Goal: Contribute content

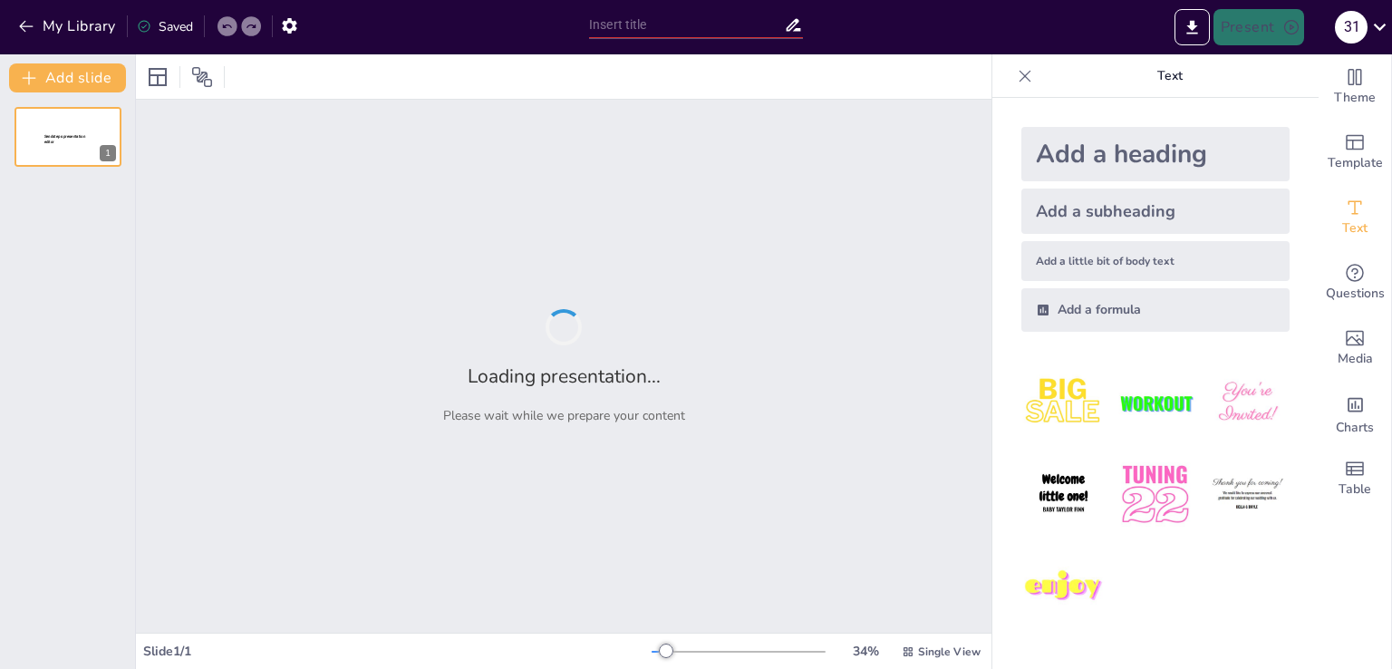
type input "Майбутнє HRP-2 та Робототехніки: Перспективи Розвитку"
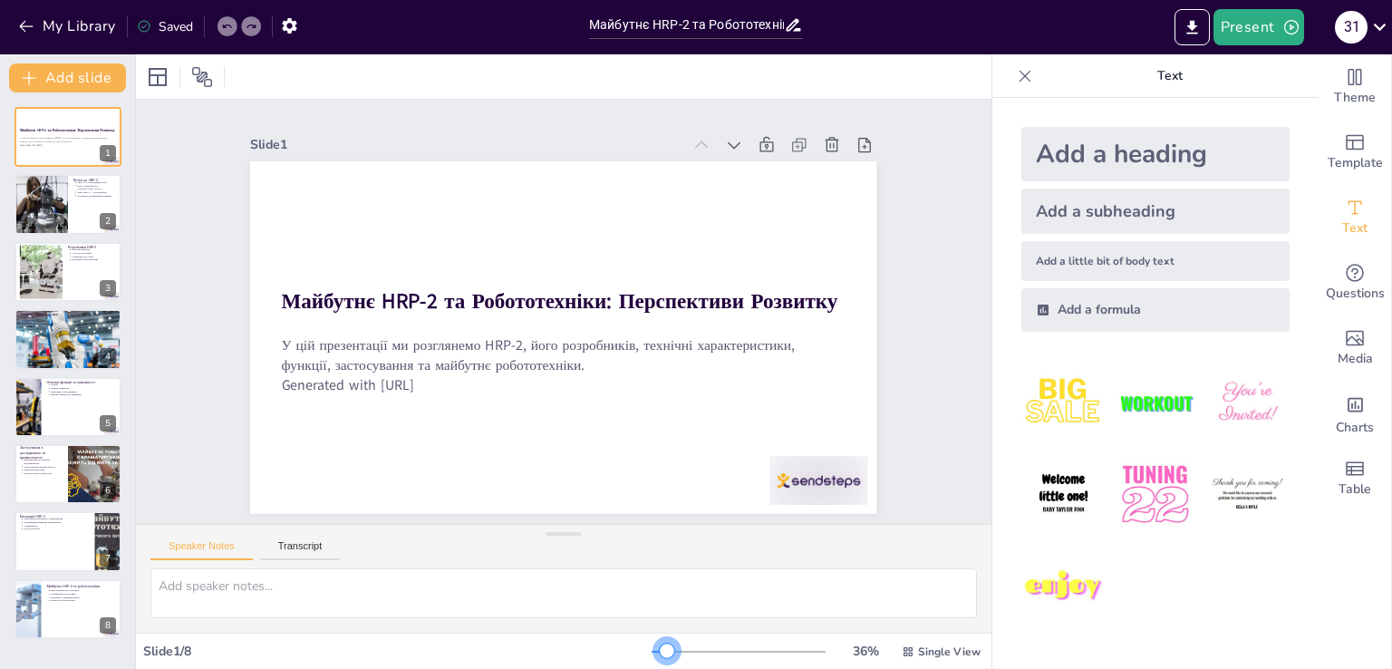
drag, startPoint x: 715, startPoint y: 655, endPoint x: 655, endPoint y: 639, distance: 62.0
click at [655, 639] on div "36 % Single View" at bounding box center [818, 651] width 333 height 29
click at [73, 218] on div at bounding box center [68, 205] width 109 height 62
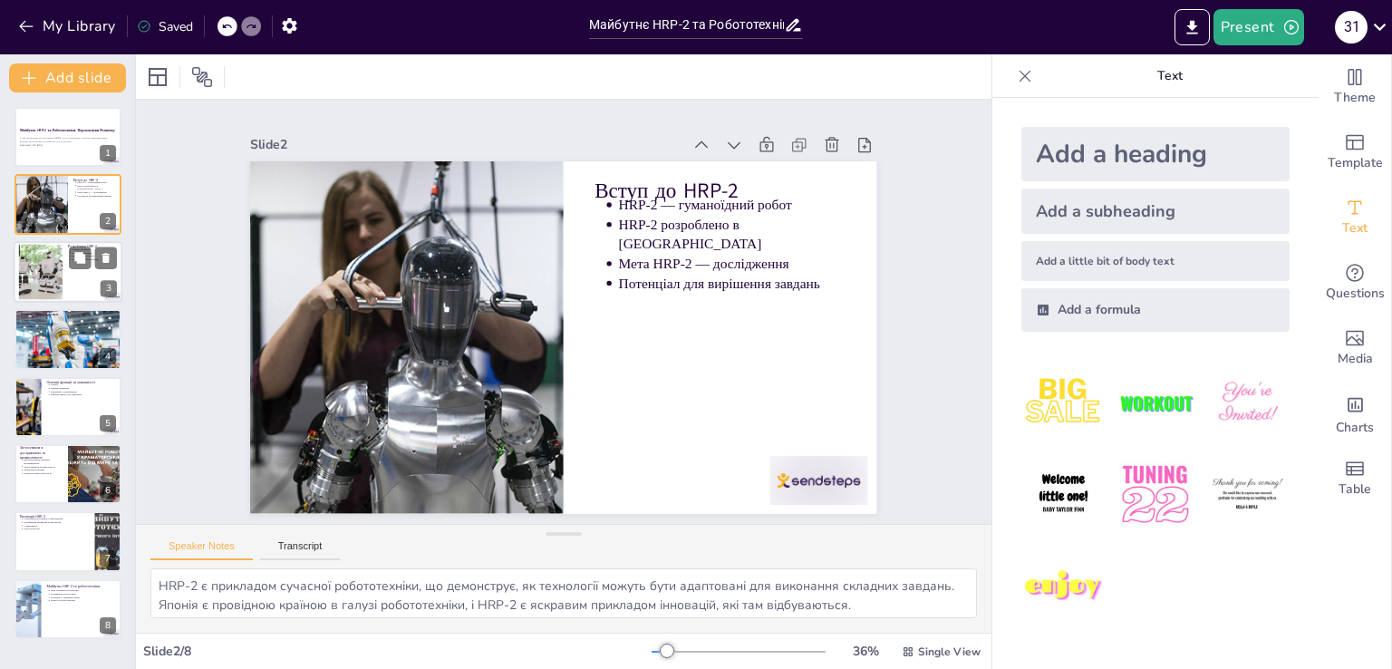
click at [68, 283] on div at bounding box center [68, 272] width 109 height 62
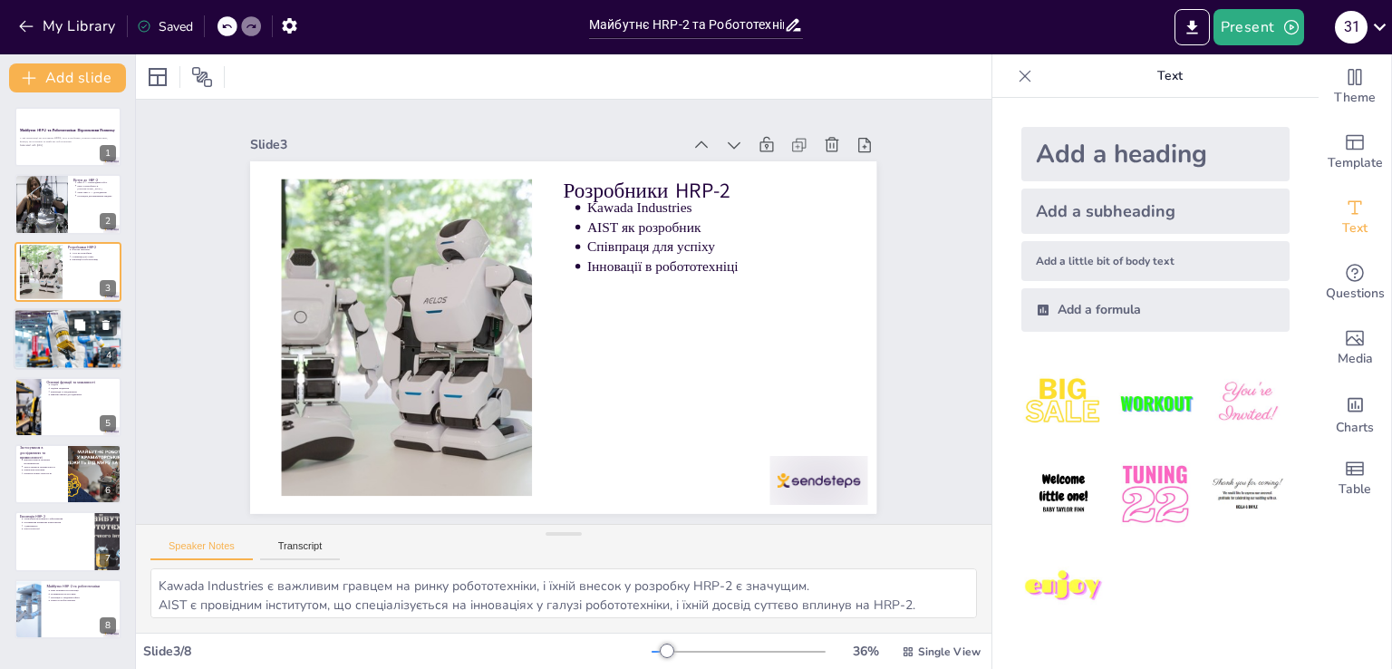
click at [16, 337] on div at bounding box center [68, 339] width 109 height 73
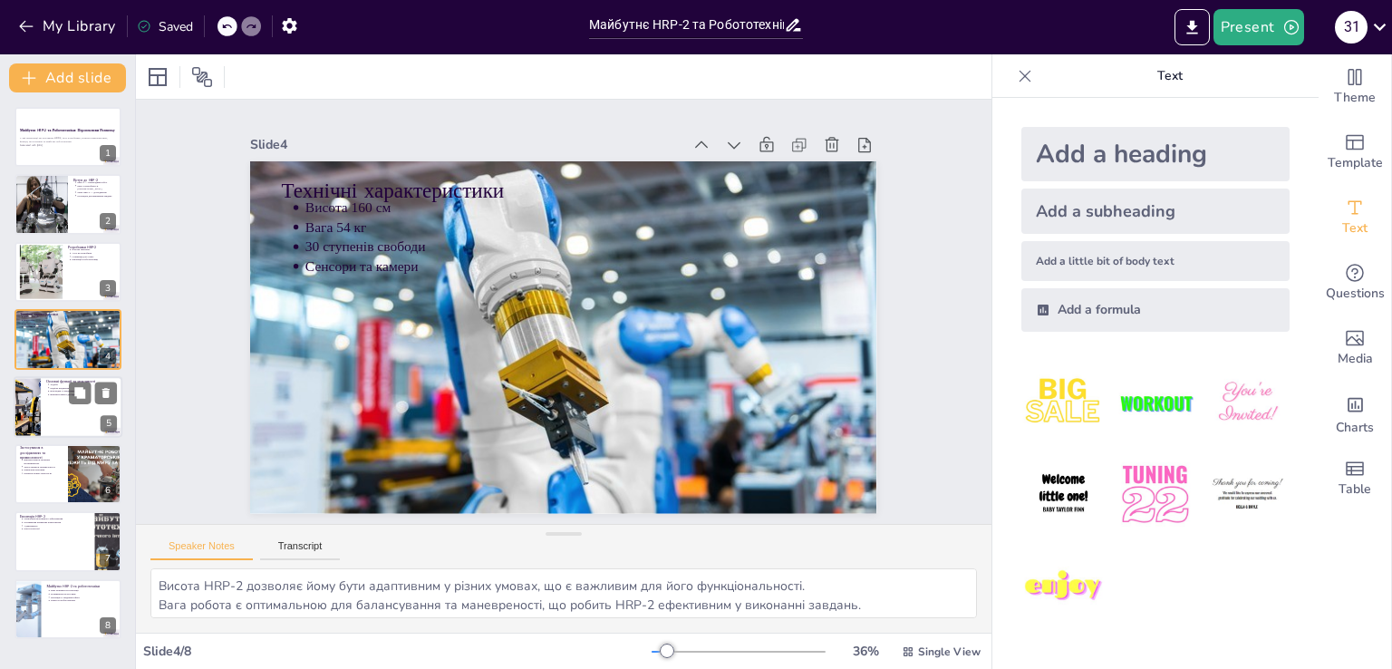
click at [29, 382] on div at bounding box center [27, 407] width 87 height 62
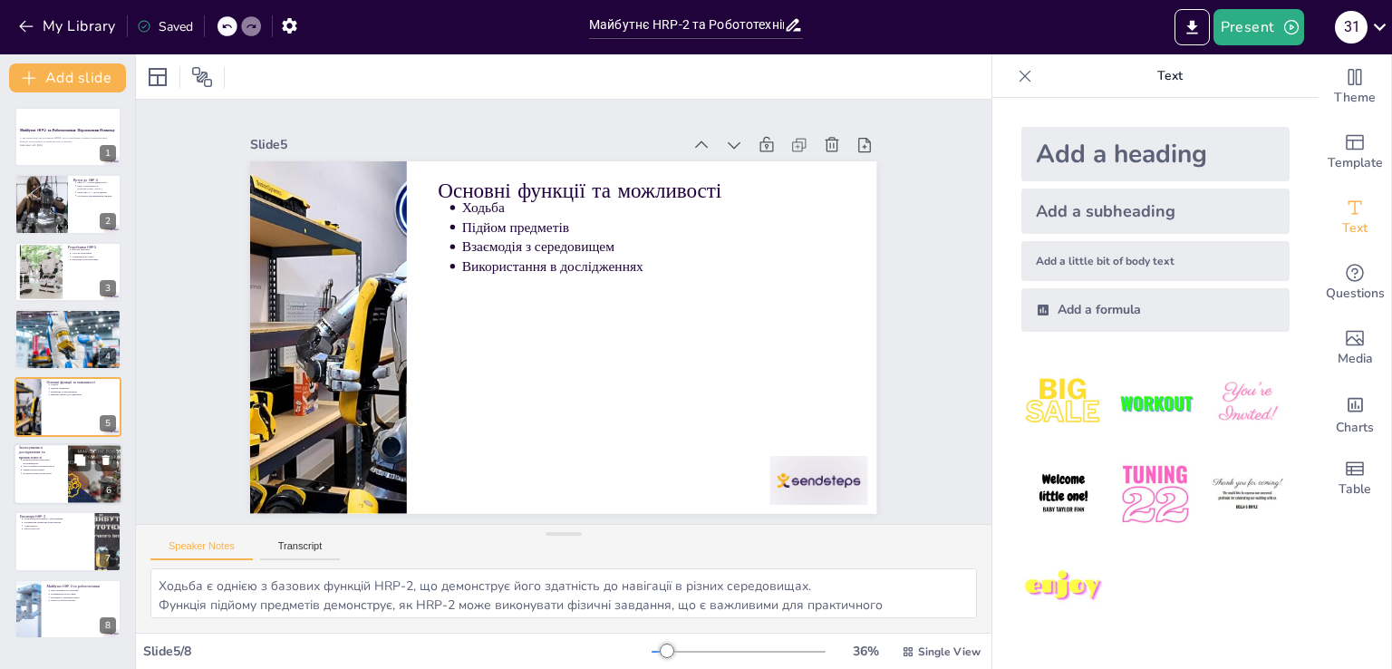
click at [65, 449] on div at bounding box center [68, 474] width 109 height 62
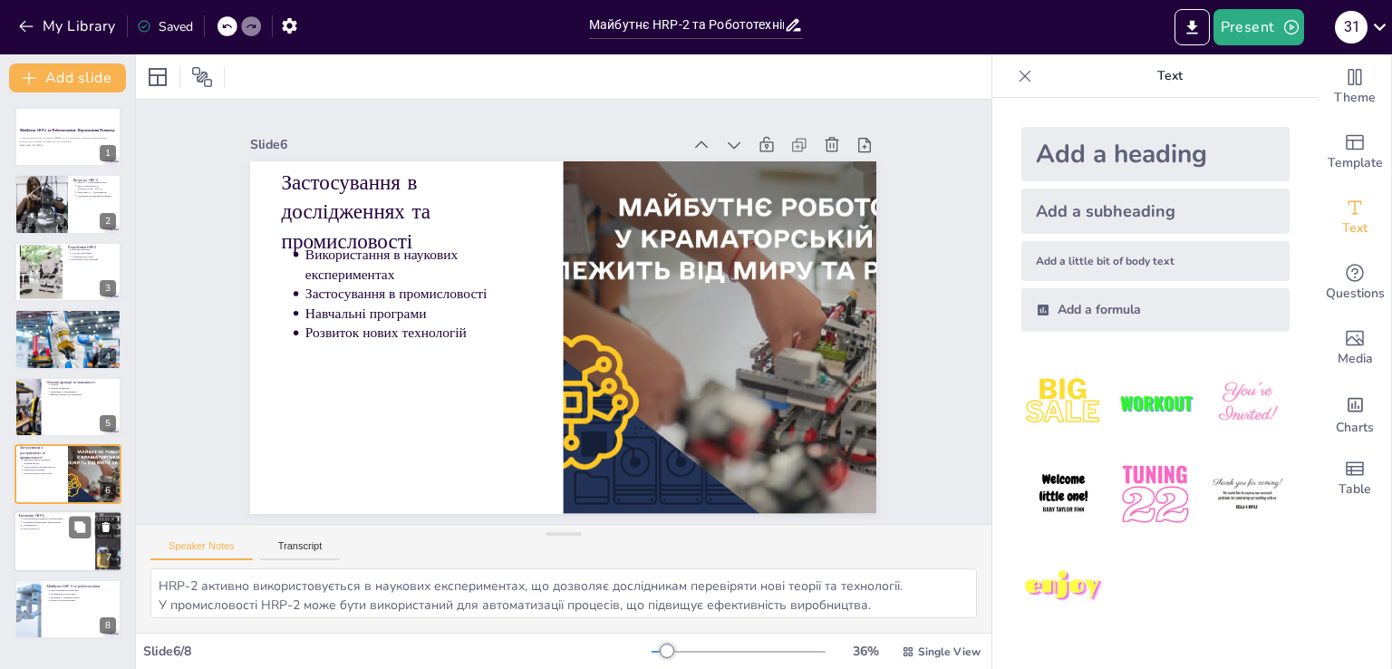
click at [58, 522] on p "Поліпшення апаратних компонентів" at bounding box center [56, 522] width 67 height 4
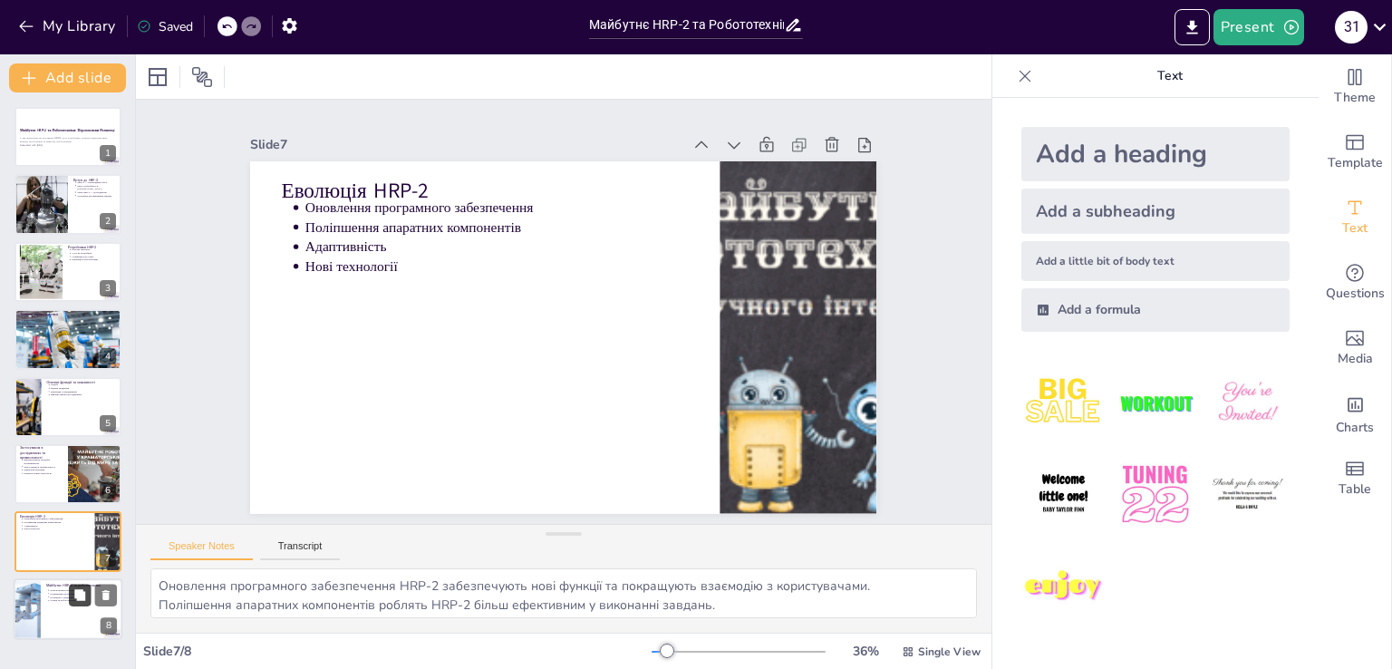
click at [69, 595] on button at bounding box center [80, 595] width 22 height 22
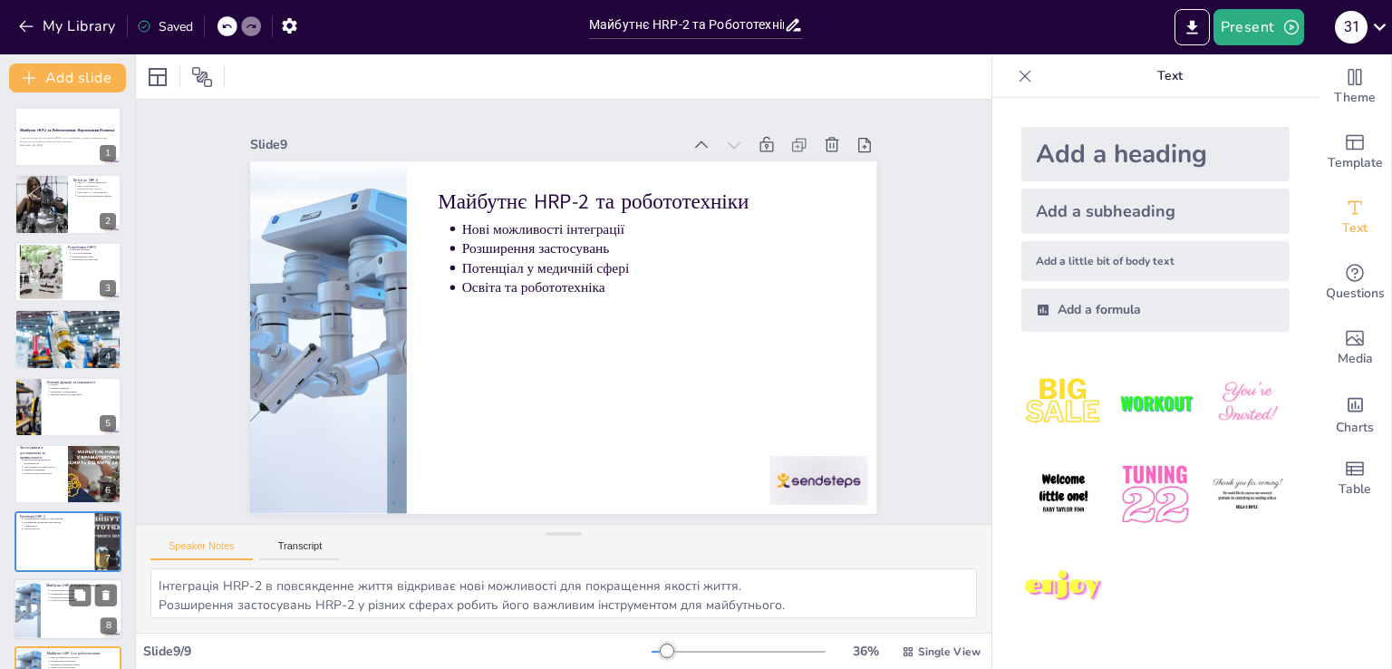
scroll to position [52, 0]
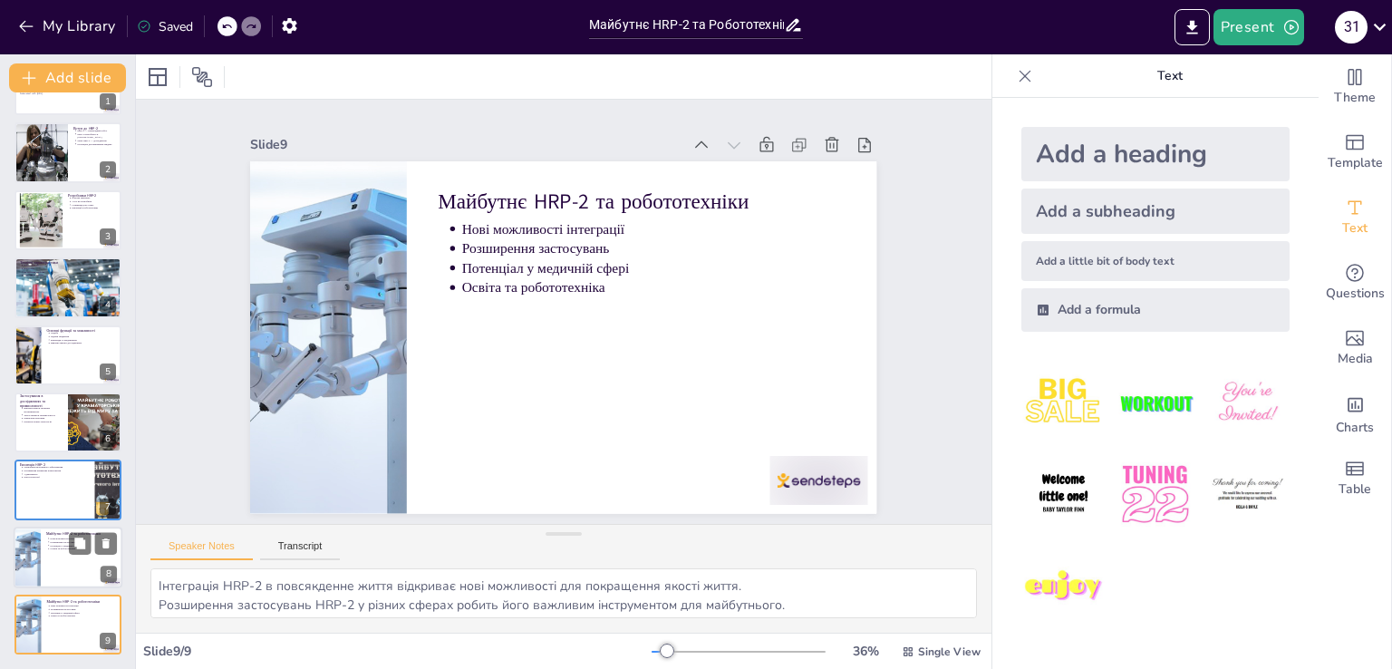
click at [57, 552] on div at bounding box center [68, 558] width 109 height 62
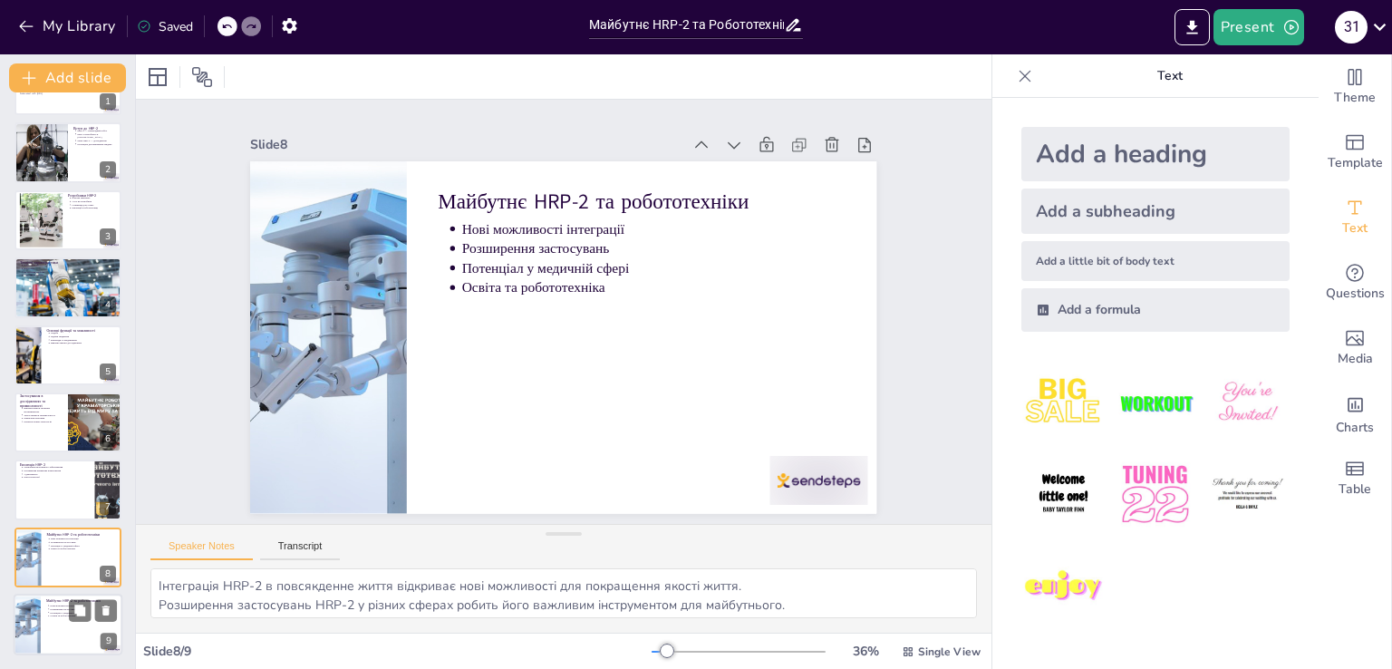
click at [63, 624] on div at bounding box center [68, 625] width 109 height 62
click at [61, 556] on div at bounding box center [68, 558] width 109 height 62
click at [73, 624] on div at bounding box center [68, 625] width 109 height 62
click at [65, 576] on div at bounding box center [68, 558] width 109 height 62
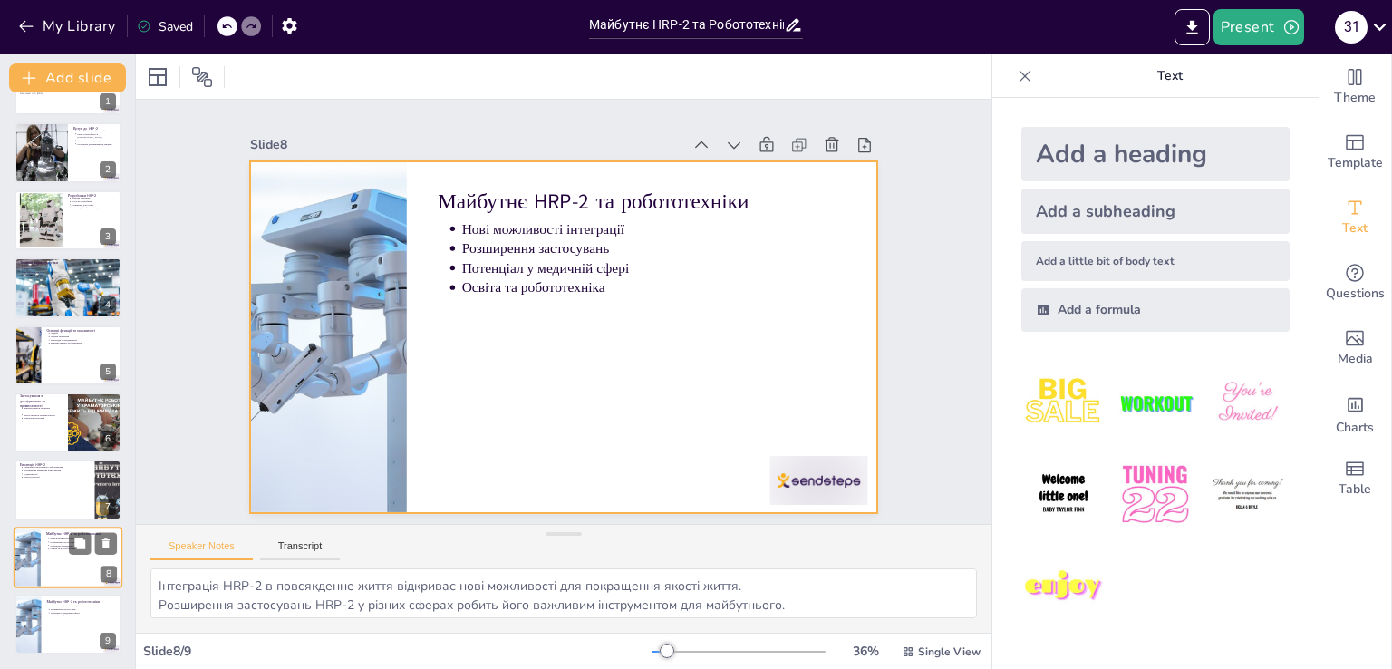
click at [55, 537] on p "Нові можливості інтеграції" at bounding box center [84, 539] width 67 height 4
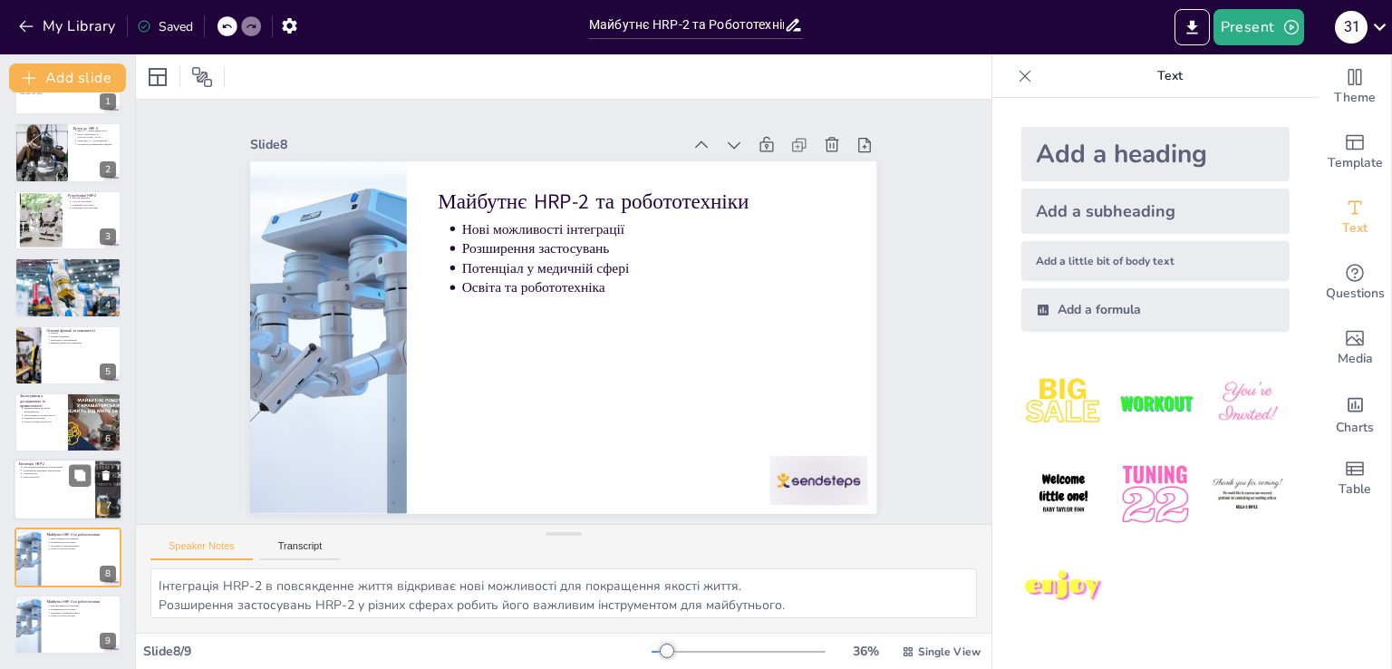
click at [46, 481] on div at bounding box center [68, 491] width 109 height 62
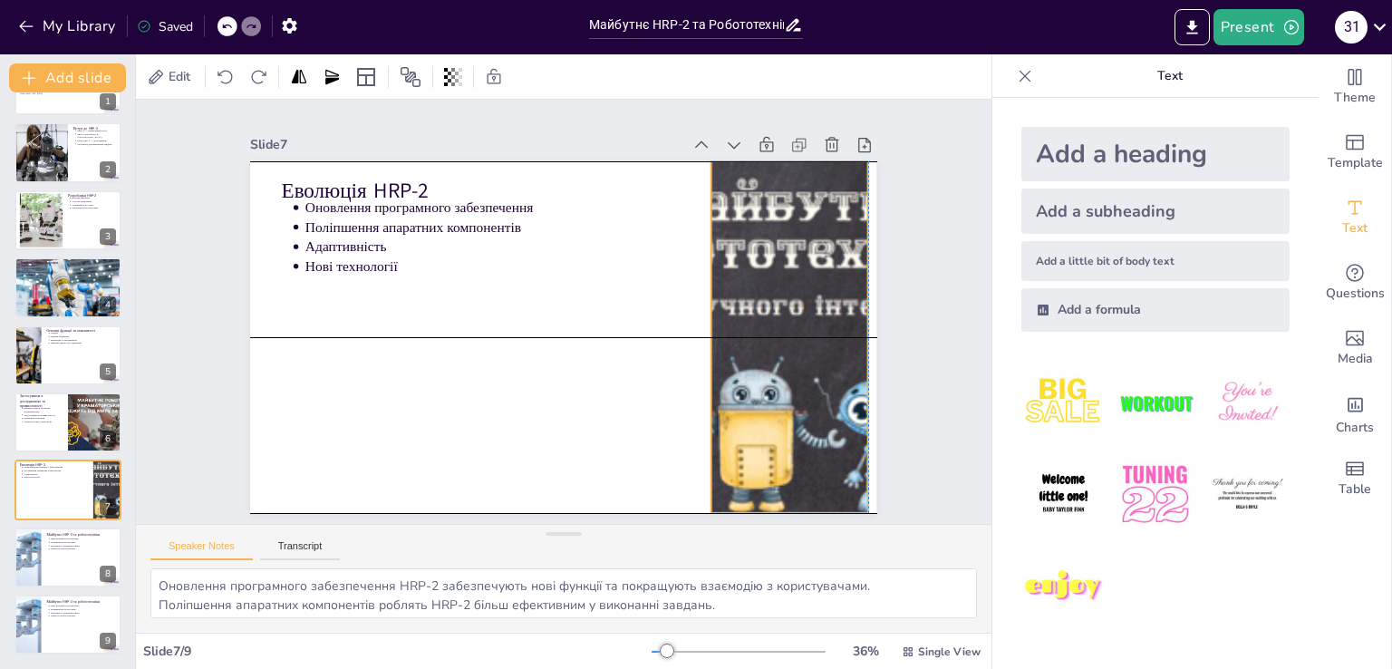
drag, startPoint x: 754, startPoint y: 328, endPoint x: 742, endPoint y: 328, distance: 11.8
click at [742, 328] on div at bounding box center [760, 427] width 758 height 595
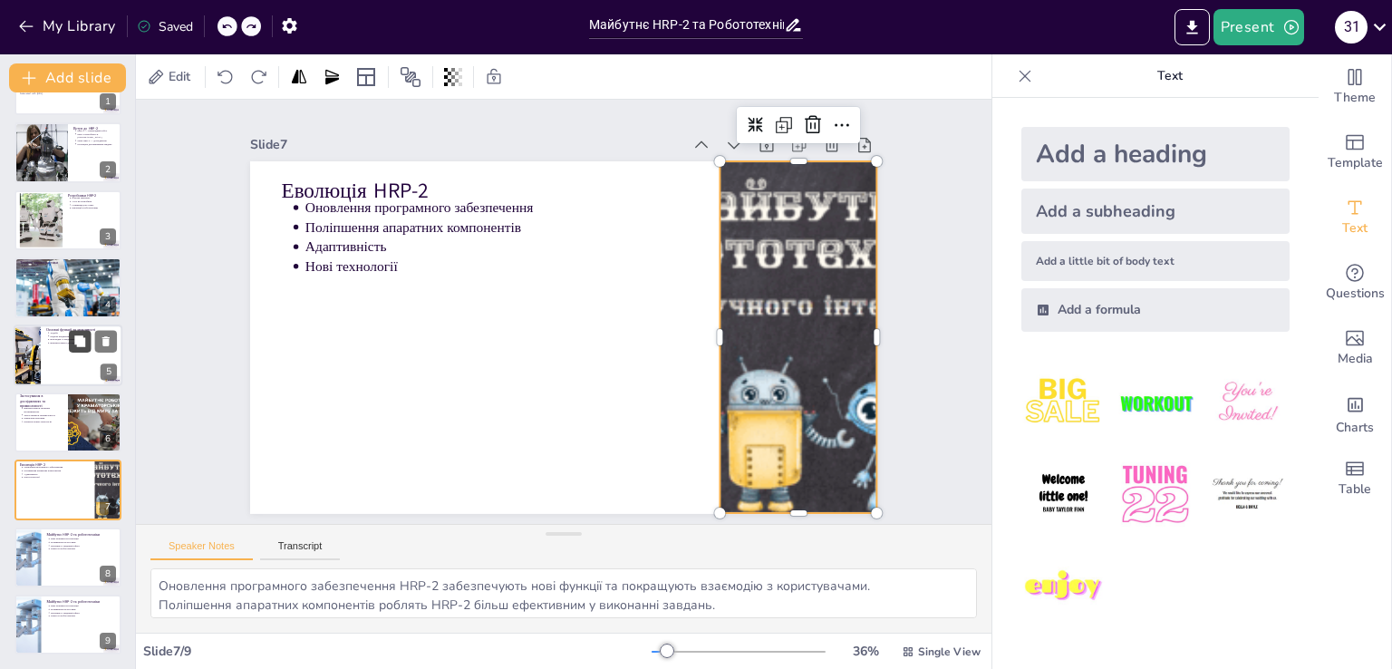
click at [73, 345] on icon at bounding box center [79, 340] width 13 height 13
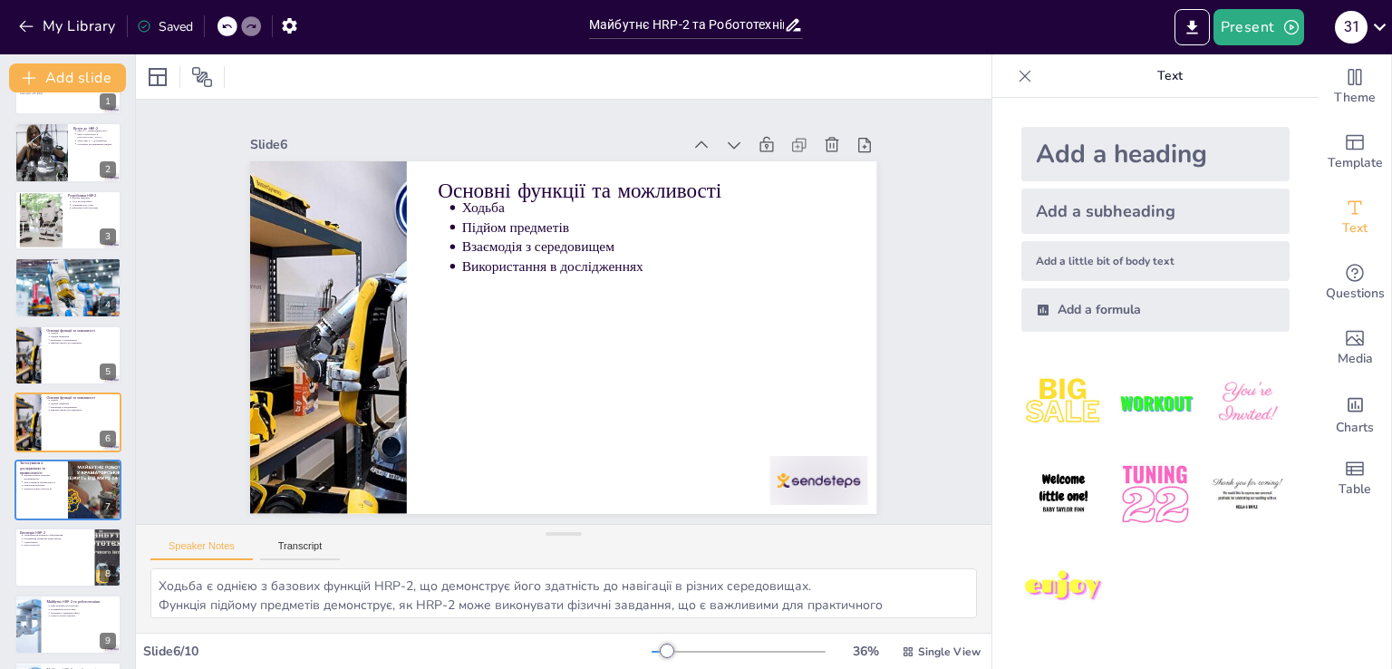
scroll to position [93, 0]
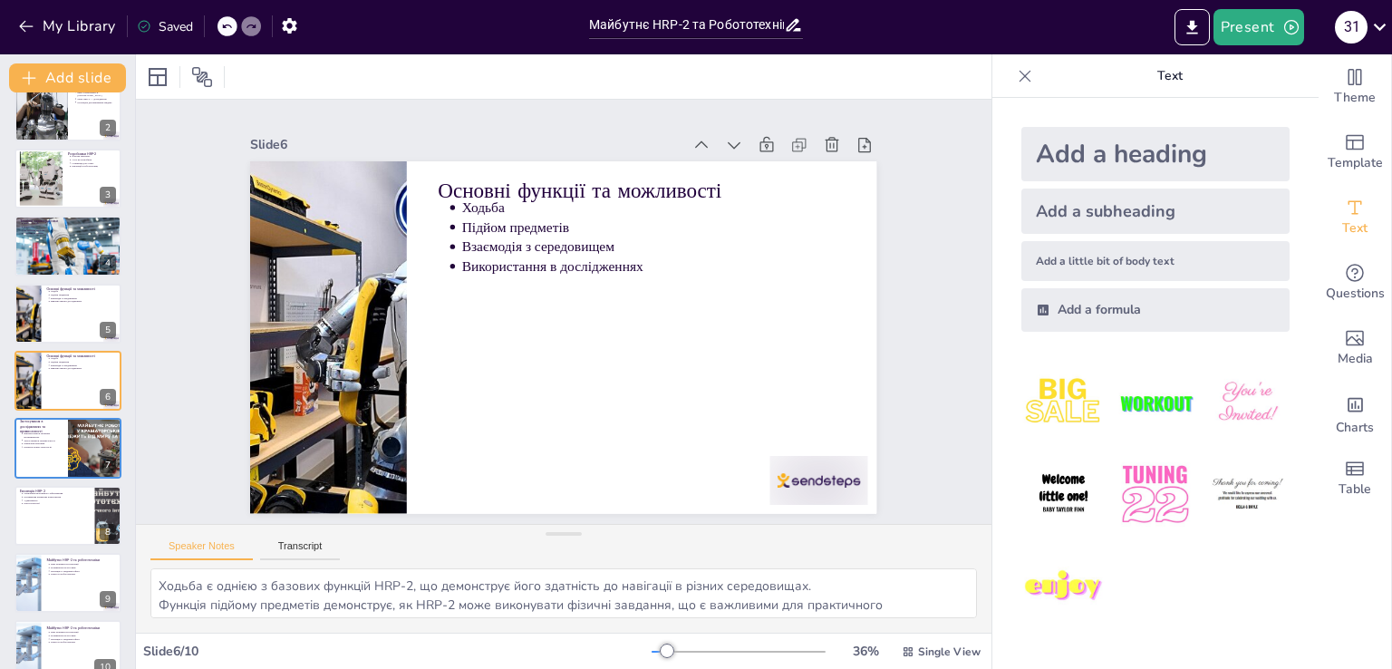
click at [60, 276] on div "Майбутнє HRP-2 та Робототехніки: Перспективи Розвитку У цій презентації ми розг…" at bounding box center [67, 347] width 135 height 667
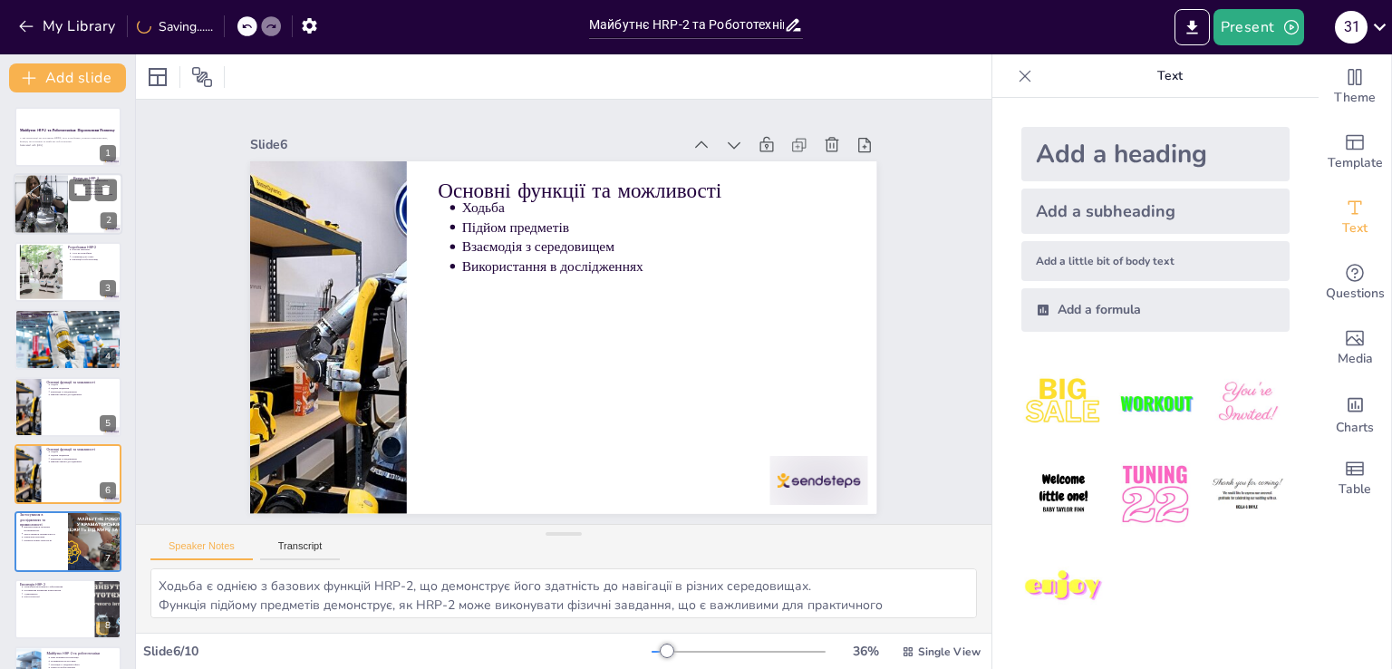
click at [64, 175] on div at bounding box center [41, 205] width 92 height 62
type textarea "HRP-2 є прикладом сучасної робототехніки, що демонструє, як технології можуть б…"
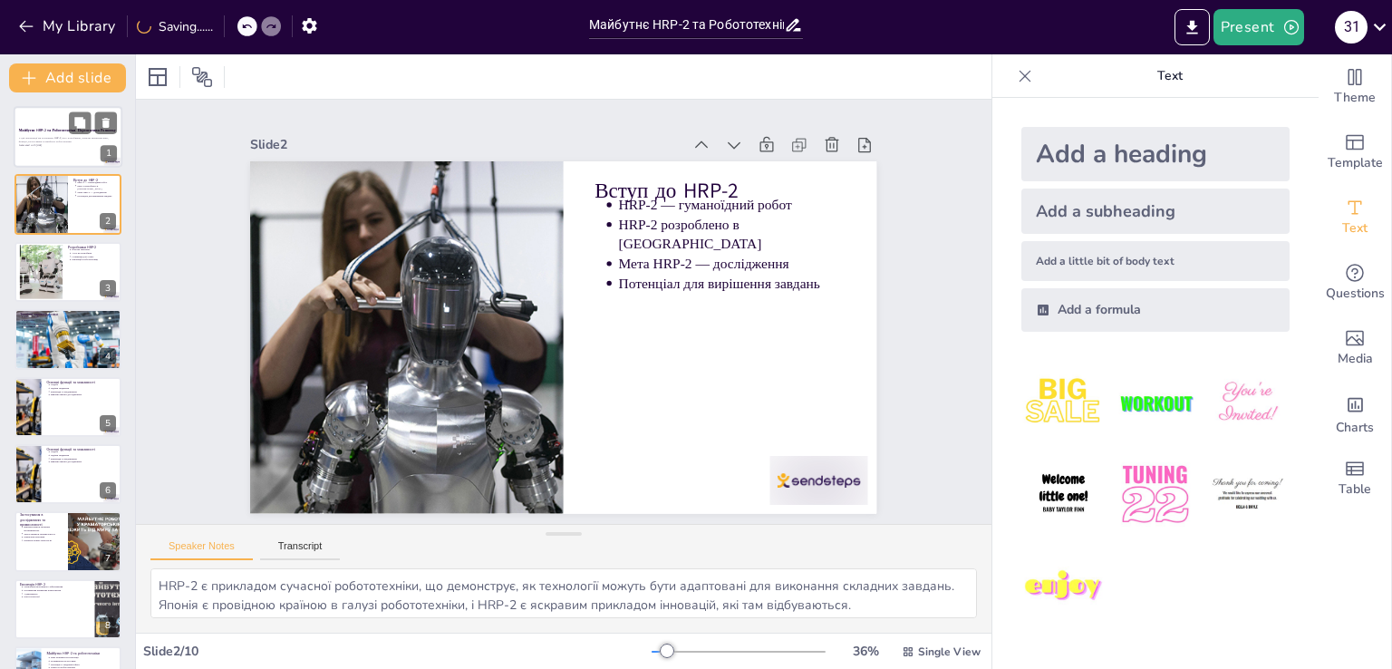
click at [51, 154] on div at bounding box center [68, 137] width 109 height 62
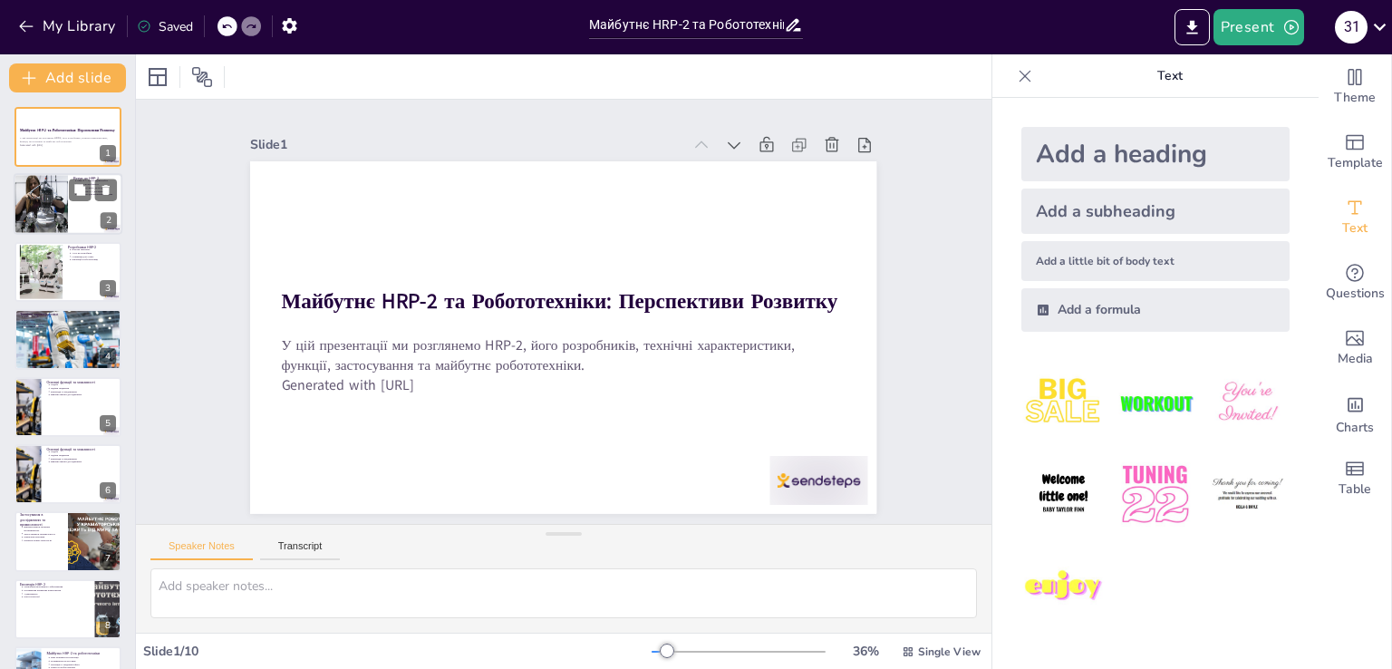
click at [73, 215] on div at bounding box center [68, 205] width 109 height 62
type textarea "HRP-2 є прикладом сучасної робототехніки, що демонструє, як технології можуть б…"
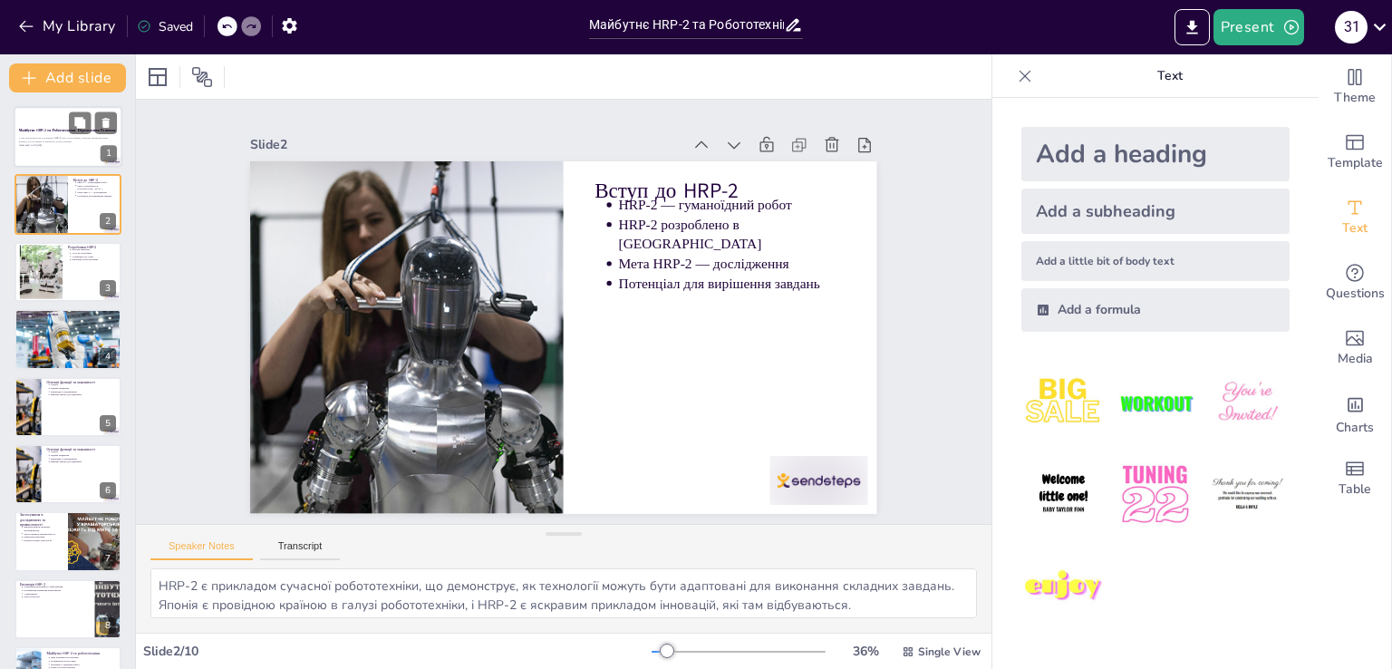
click at [75, 161] on div at bounding box center [68, 137] width 109 height 62
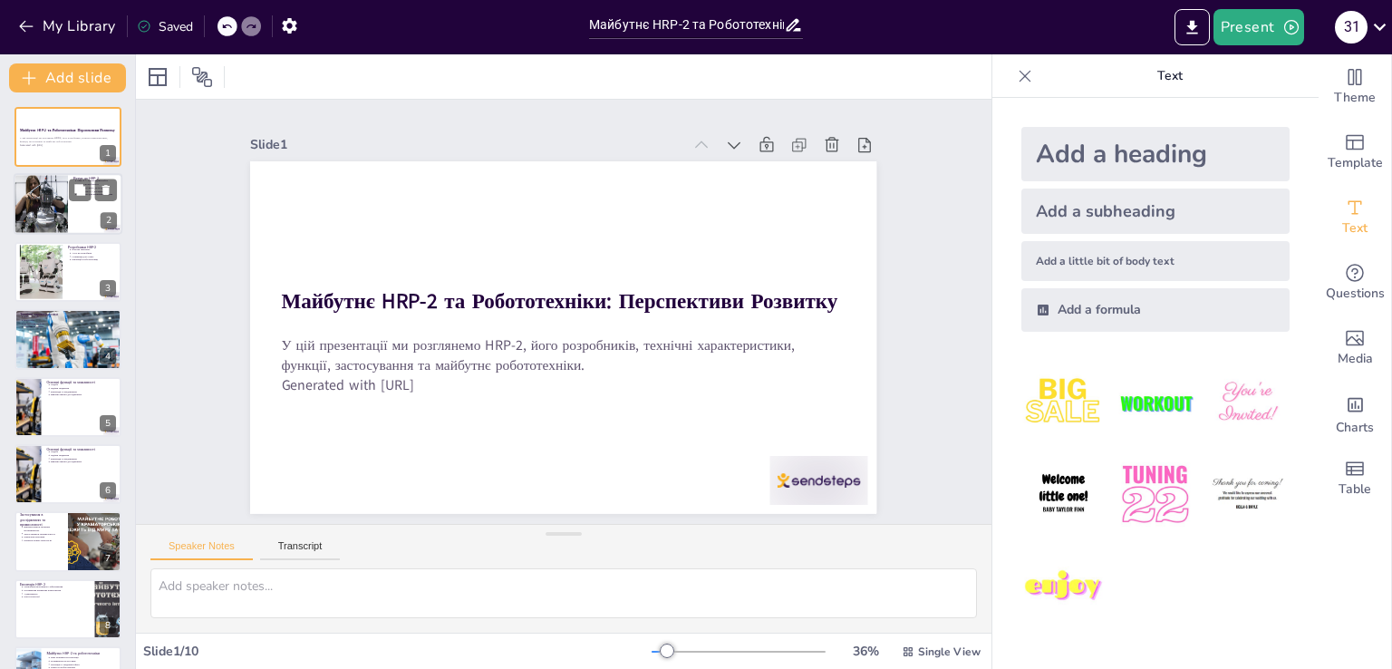
click at [53, 217] on div at bounding box center [41, 205] width 92 height 62
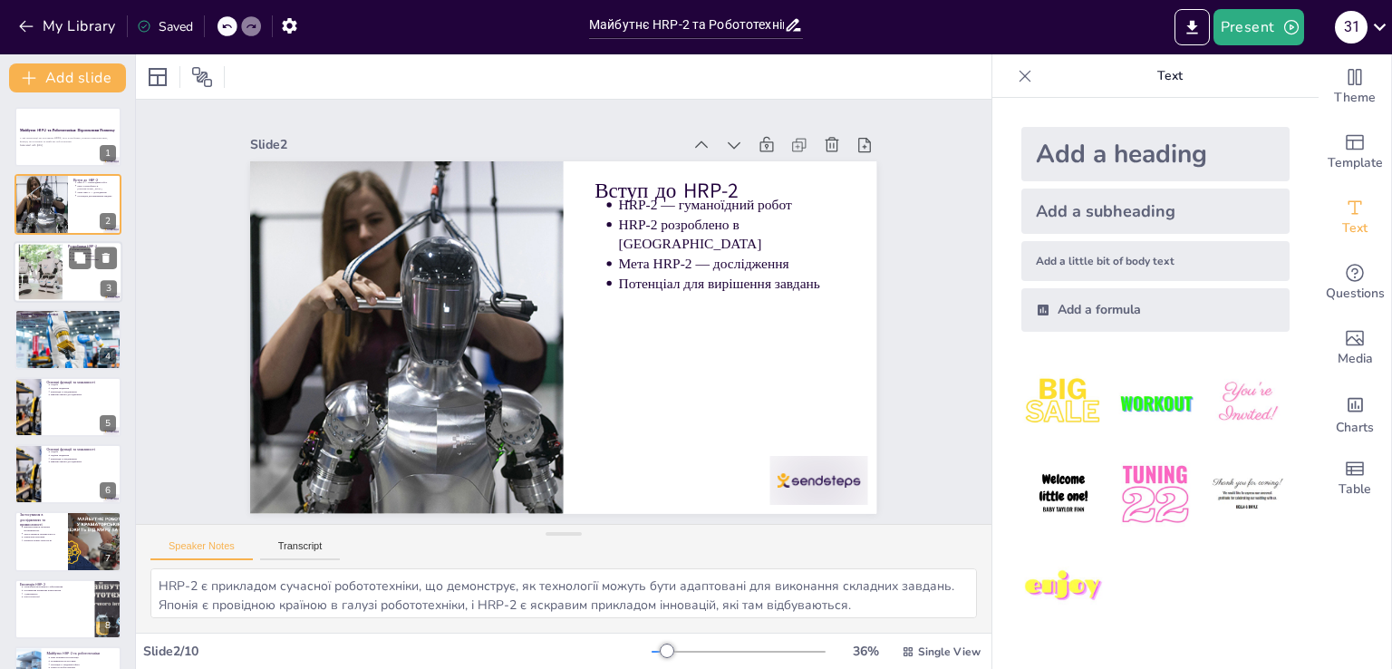
click at [53, 269] on div at bounding box center [40, 271] width 82 height 55
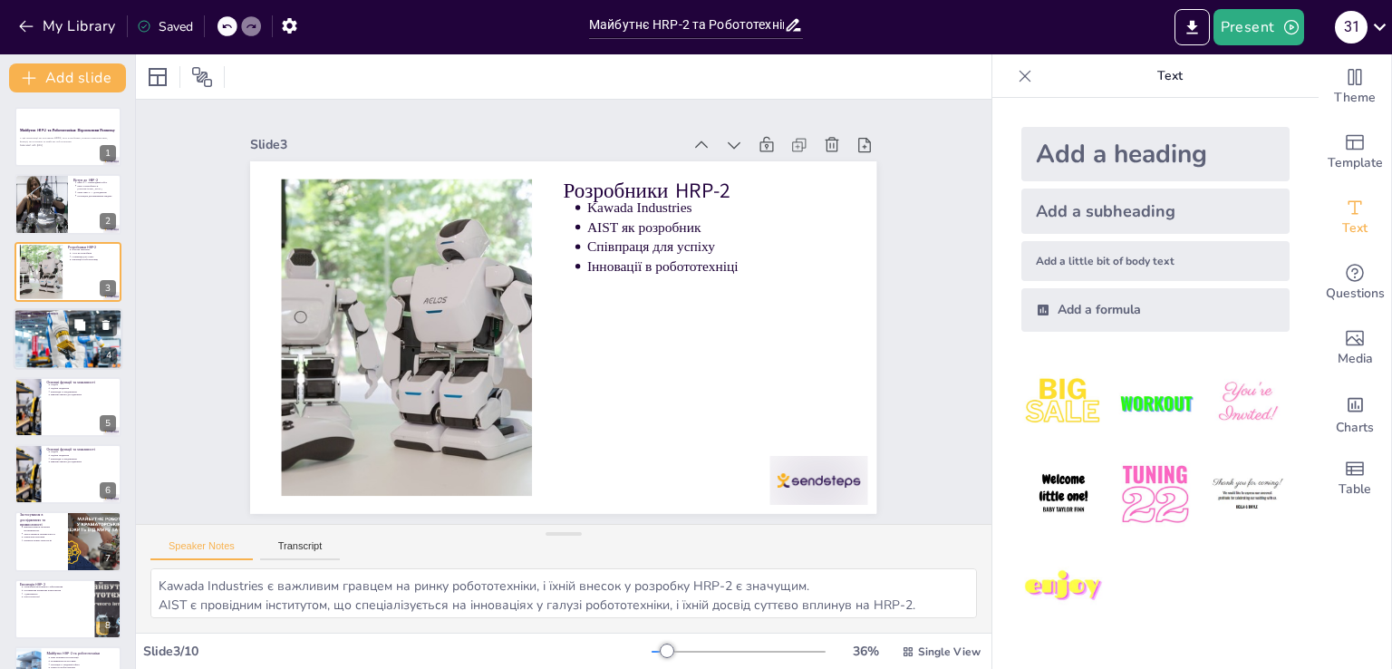
click at [64, 334] on div at bounding box center [68, 339] width 109 height 73
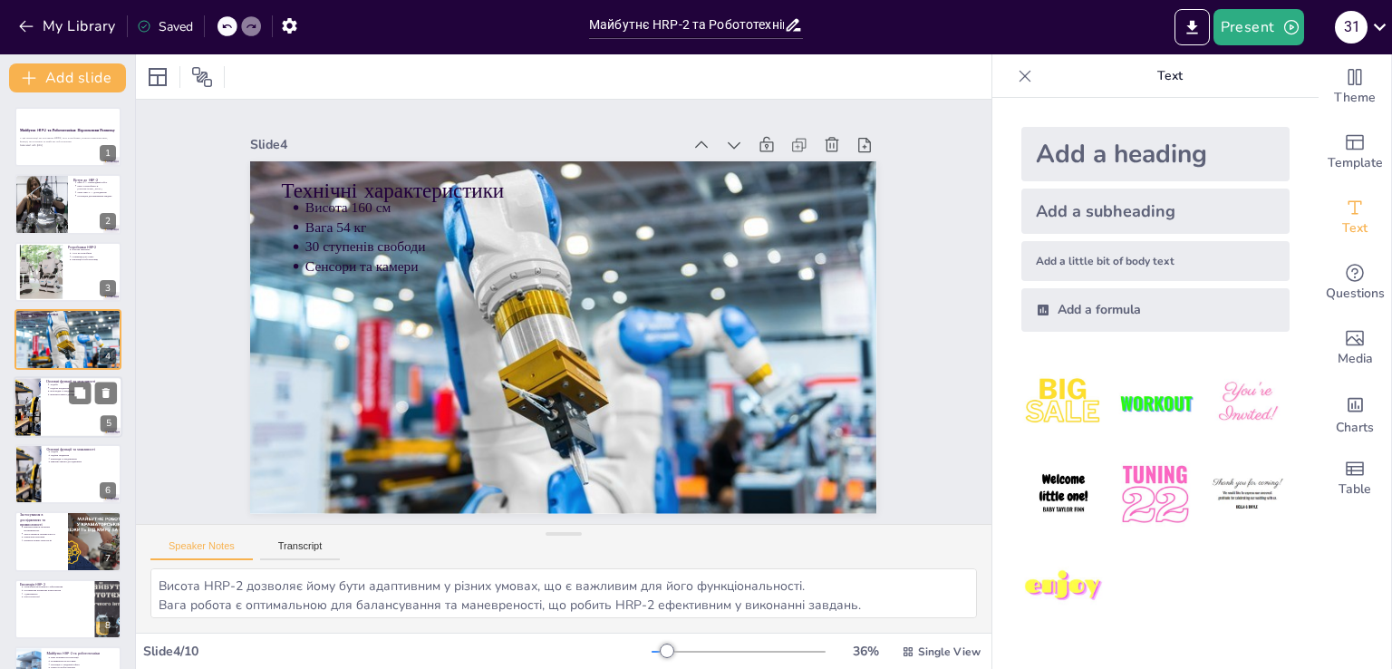
click at [63, 402] on div at bounding box center [68, 407] width 109 height 62
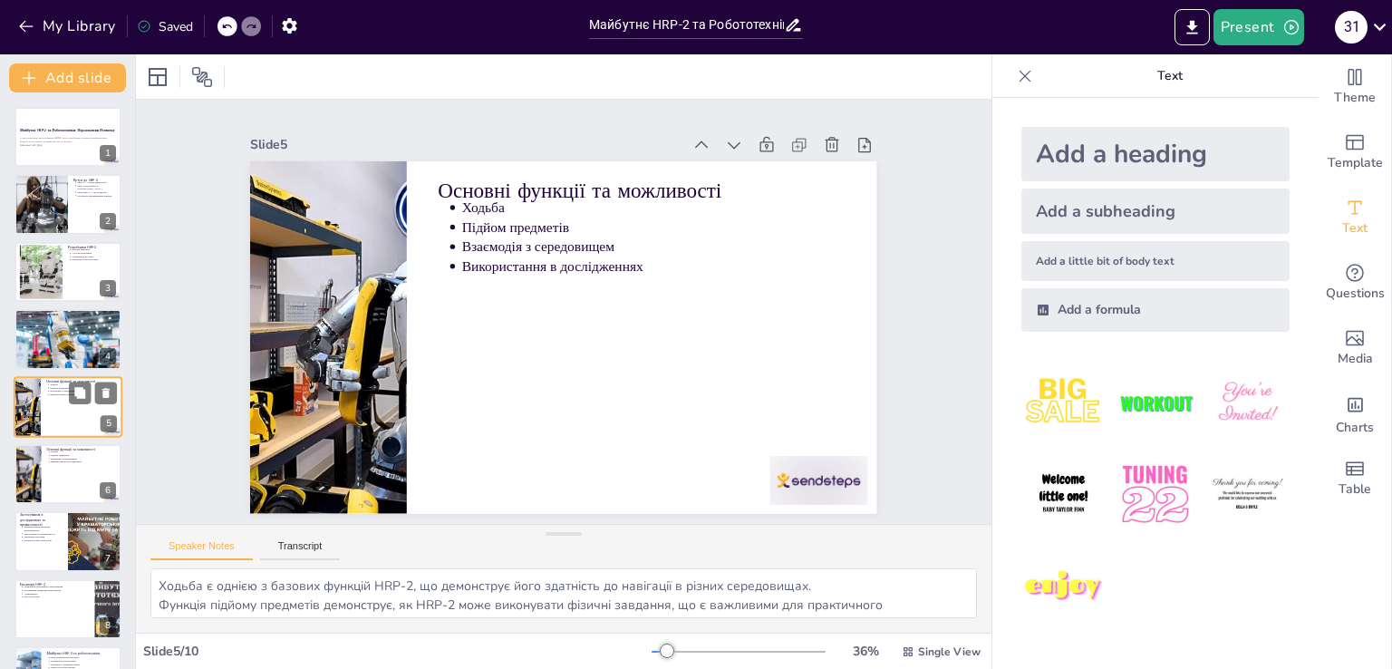
scroll to position [25, 0]
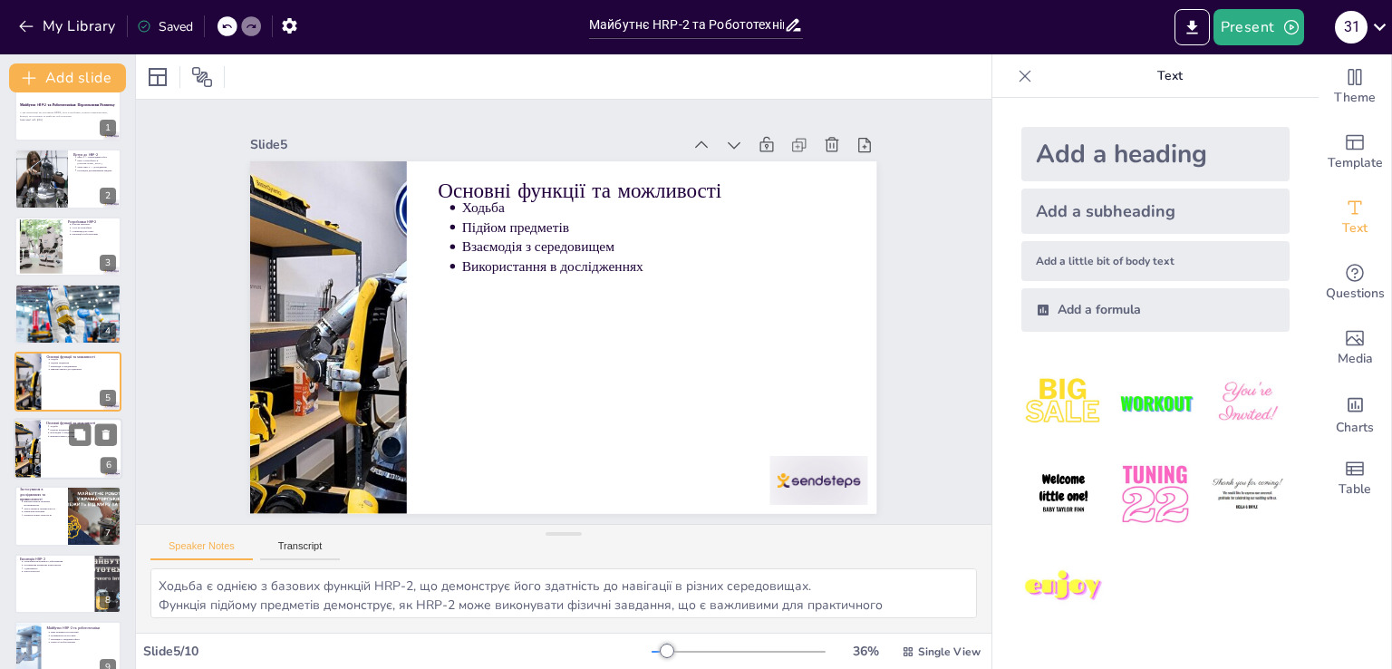
click at [62, 447] on div at bounding box center [68, 449] width 109 height 62
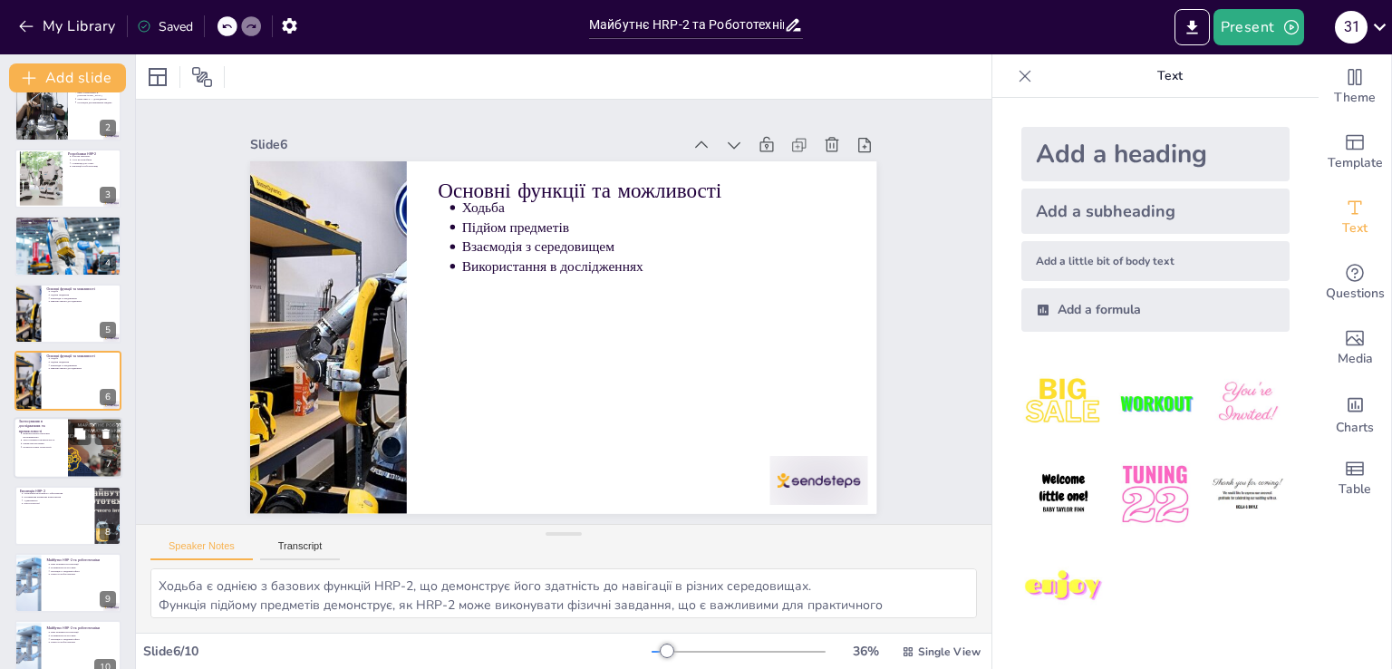
click at [53, 435] on p "Використання в наукових експериментах" at bounding box center [43, 435] width 40 height 7
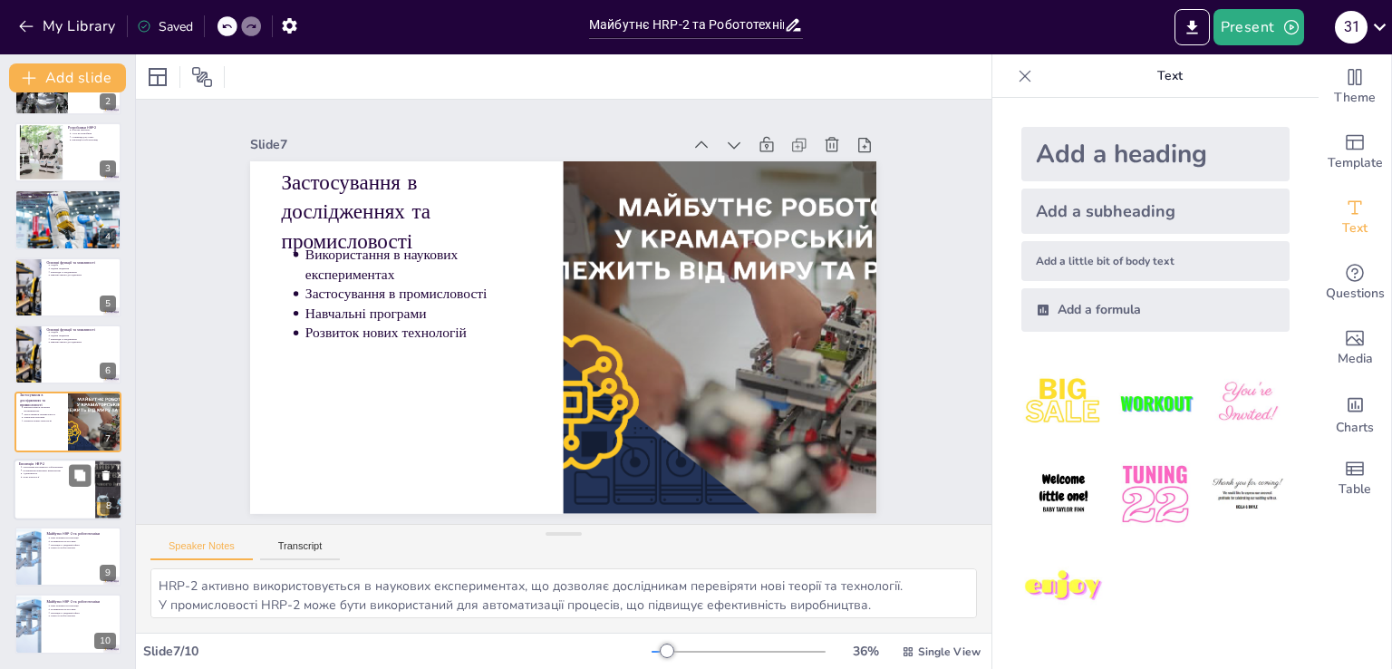
click at [53, 477] on p "Нові технології" at bounding box center [56, 477] width 67 height 4
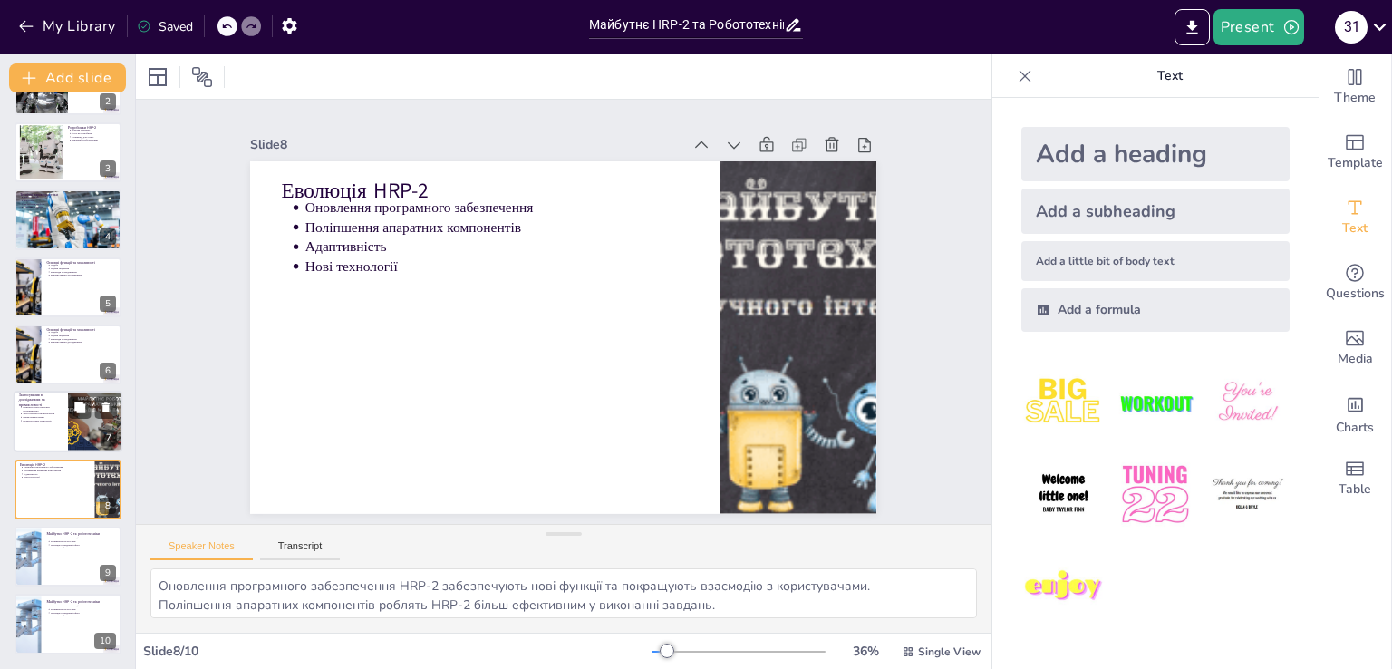
click at [62, 420] on p "Розвиток нових технологій" at bounding box center [43, 422] width 40 height 4
type textarea "HRP-2 активно використовується в наукових експериментах, що дозволяє дослідника…"
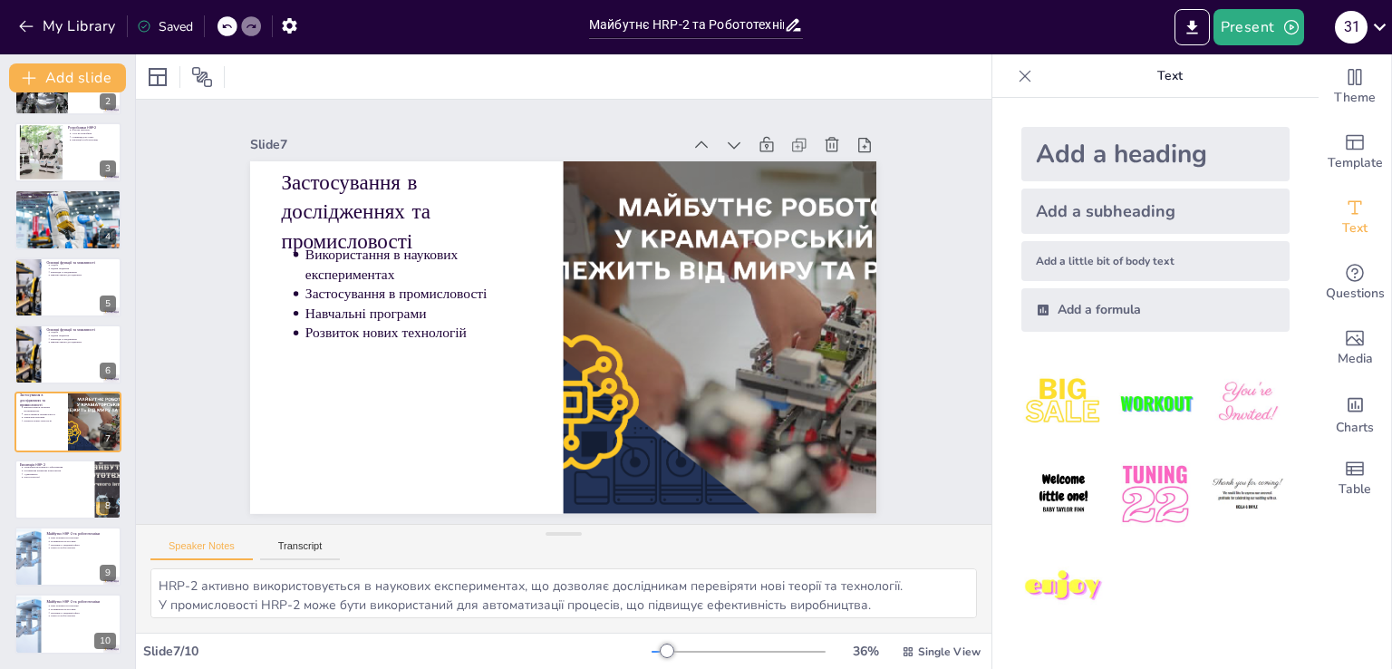
scroll to position [0, 0]
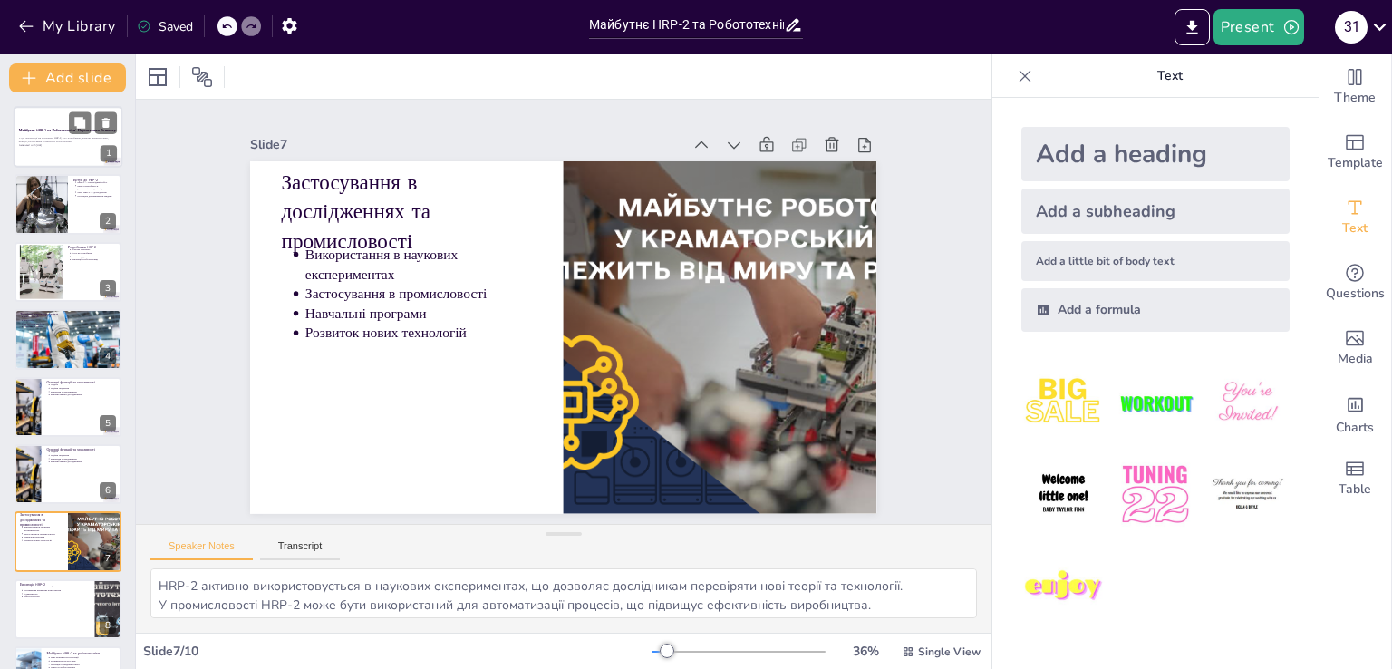
click at [63, 150] on div at bounding box center [68, 137] width 109 height 62
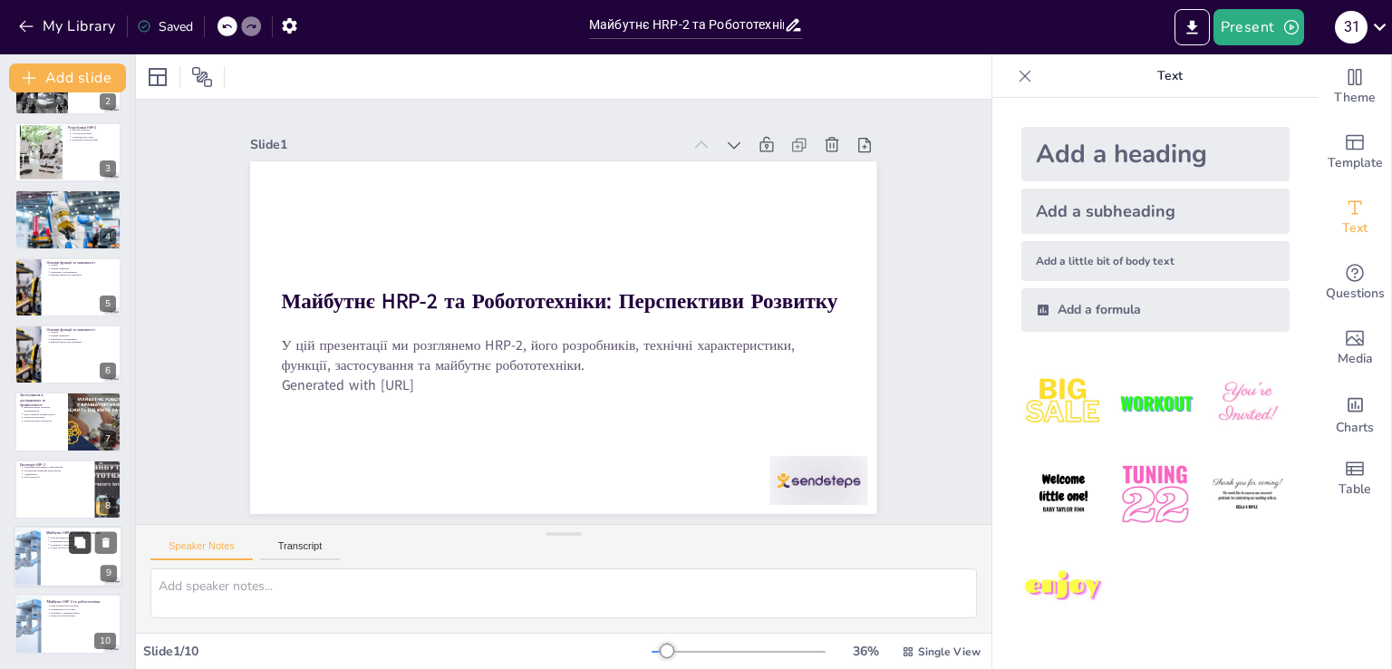
click at [82, 544] on icon at bounding box center [79, 542] width 11 height 11
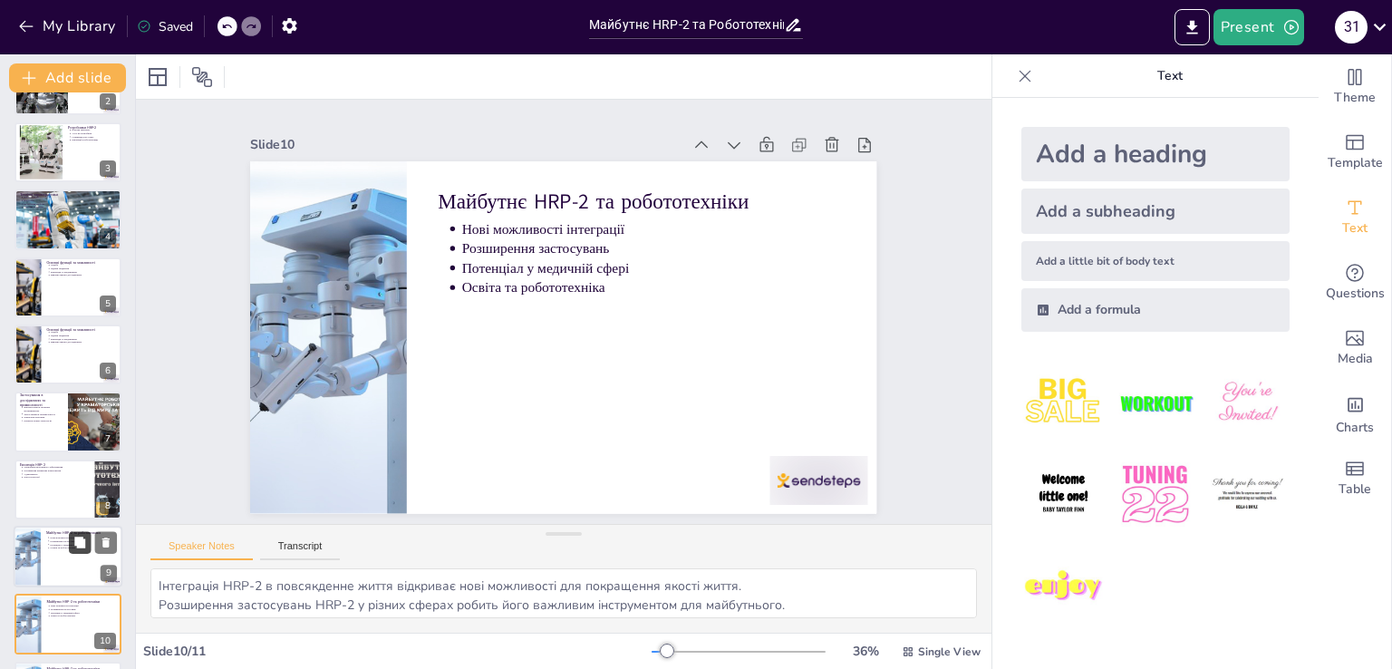
scroll to position [187, 0]
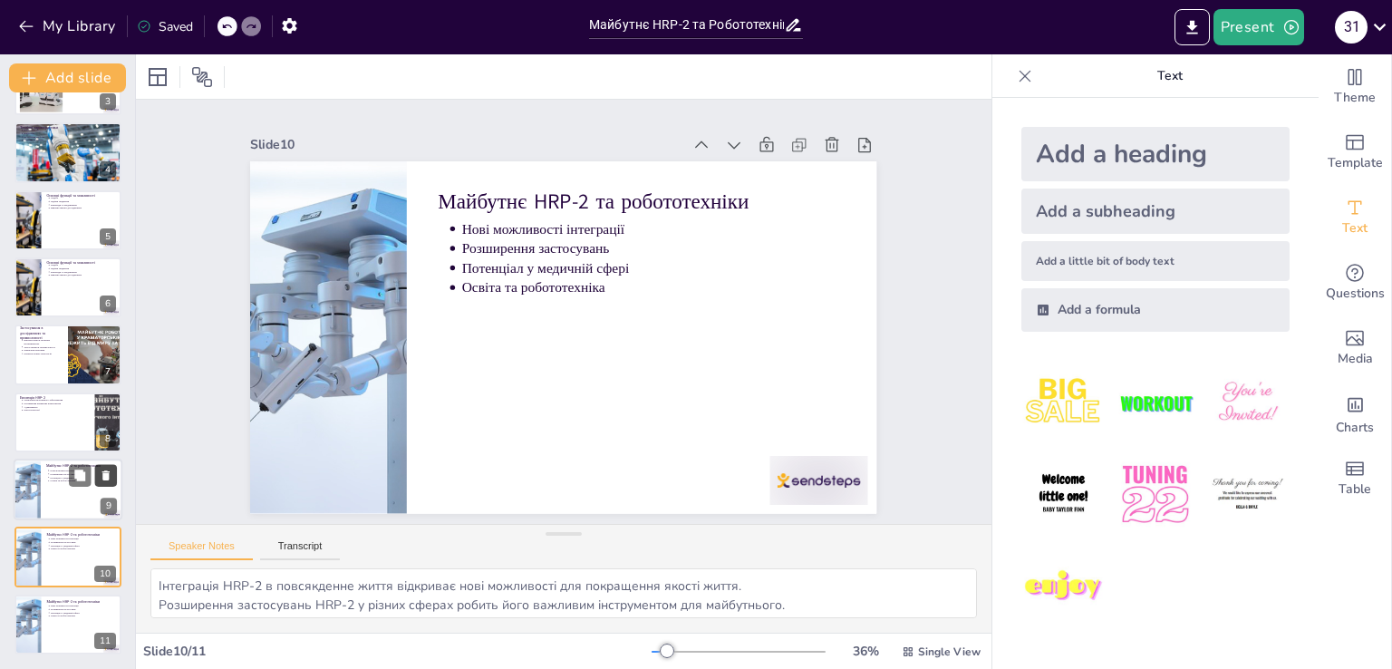
click at [108, 538] on icon at bounding box center [105, 543] width 7 height 10
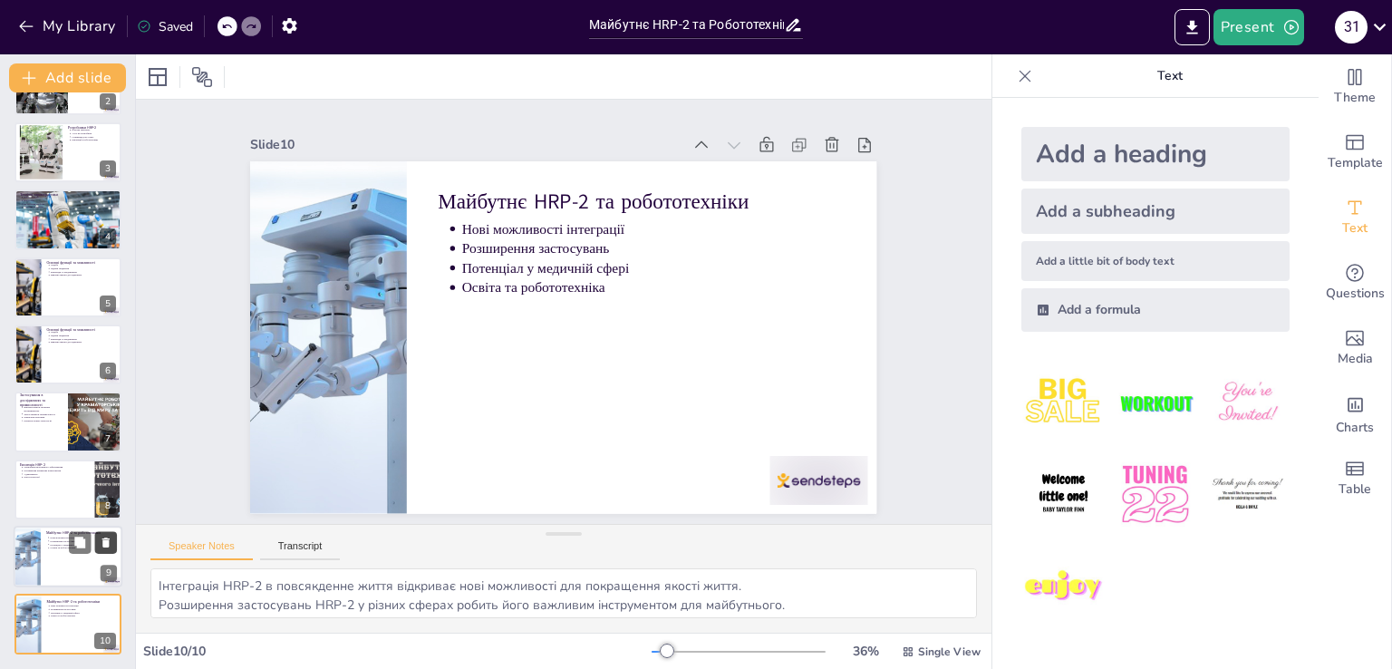
scroll to position [120, 0]
click at [113, 603] on button at bounding box center [106, 610] width 22 height 22
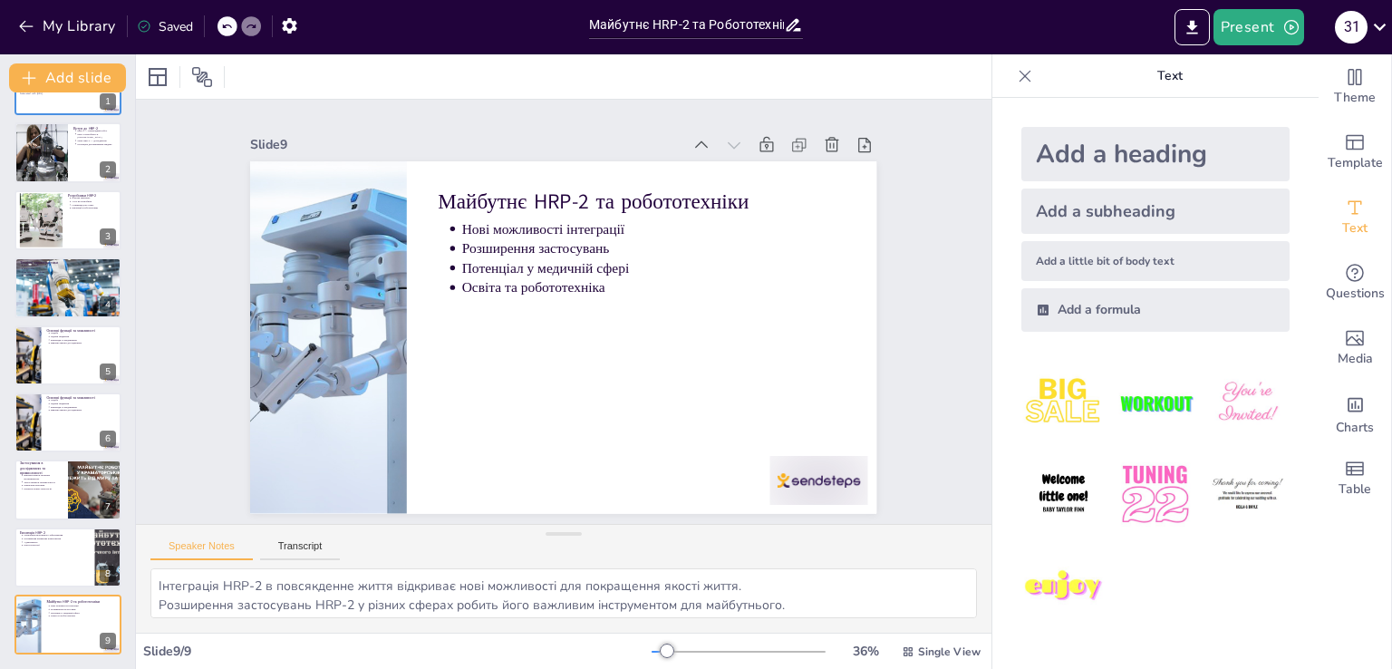
scroll to position [52, 0]
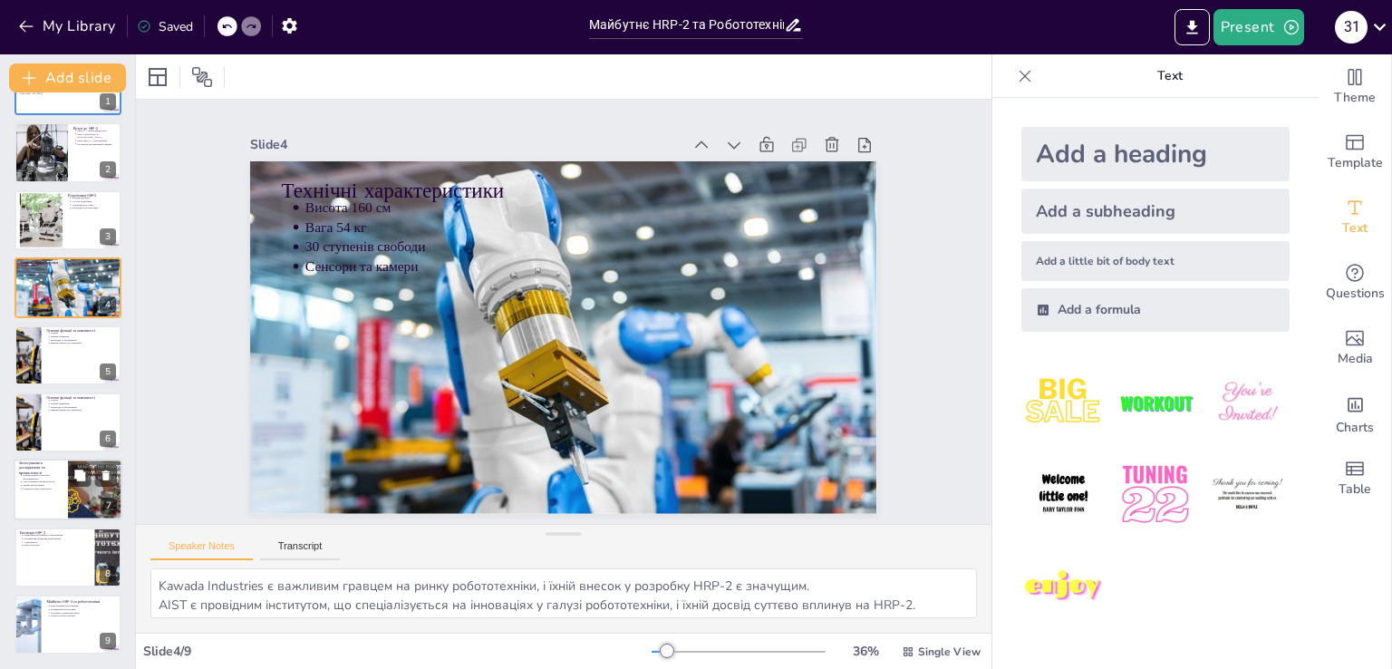
type textarea "HRP-2 є прикладом сучасної робототехніки, що демонструє, як технології можуть б…"
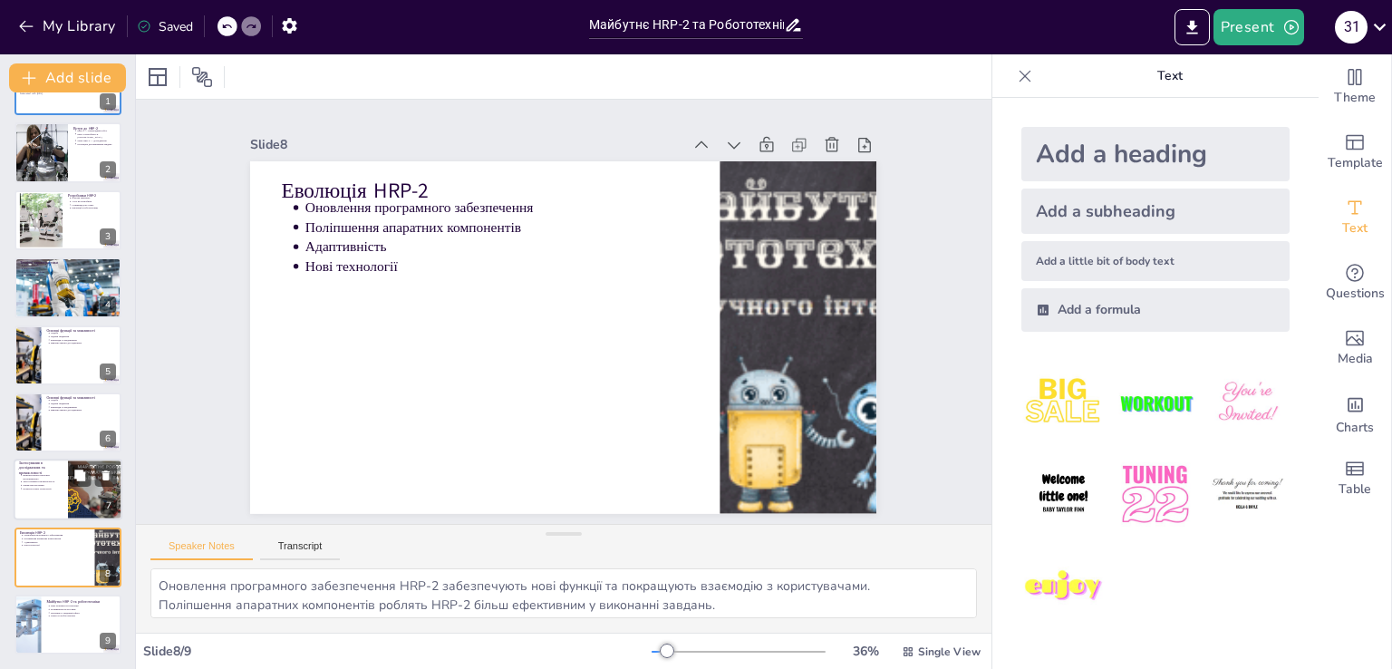
type textarea "Інтеграція HRP-2 в повсякденне життя відкриває нові можливості для покращення я…"
